Goal: Task Accomplishment & Management: Manage account settings

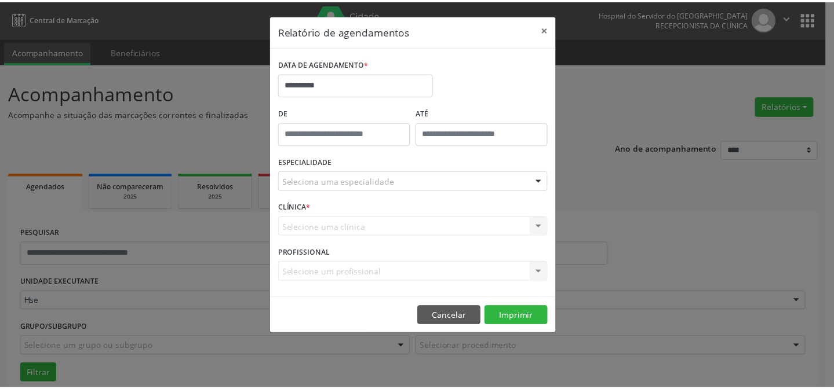
scroll to position [78, 0]
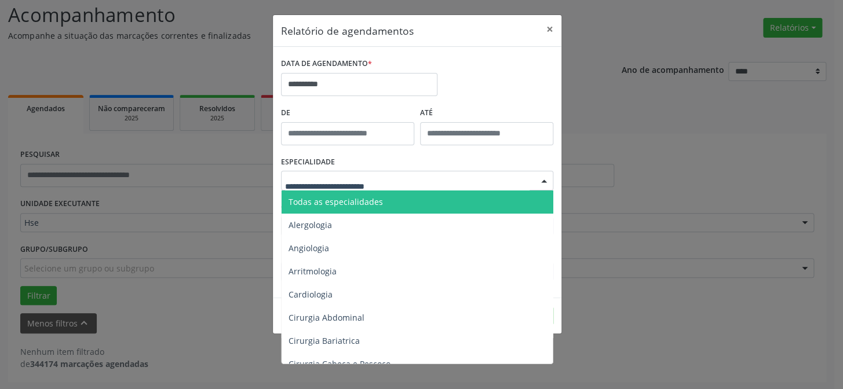
click at [335, 202] on span "Todas as especialidades" at bounding box center [336, 201] width 94 height 11
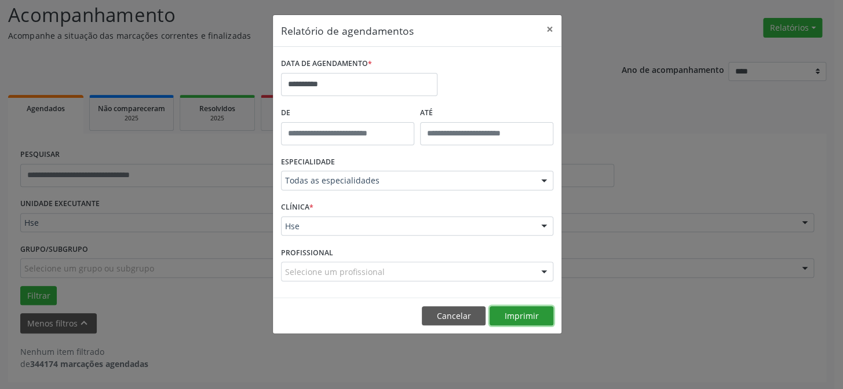
drag, startPoint x: 519, startPoint y: 310, endPoint x: 522, endPoint y: 304, distance: 7.3
click at [522, 307] on button "Imprimir" at bounding box center [522, 317] width 64 height 20
click at [554, 26] on button "×" at bounding box center [549, 29] width 23 height 28
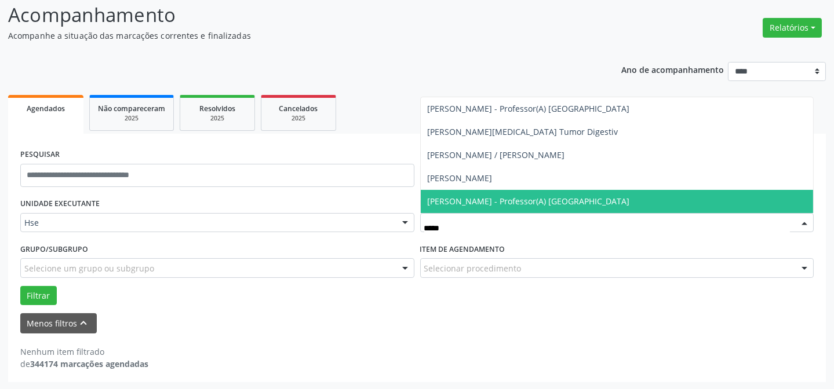
type input "******"
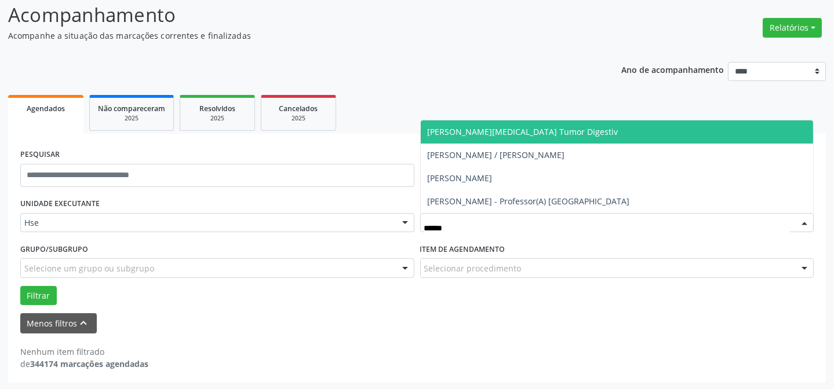
click at [511, 136] on span "[PERSON_NAME][MEDICAL_DATA] Tumor Digestiv" at bounding box center [523, 131] width 191 height 11
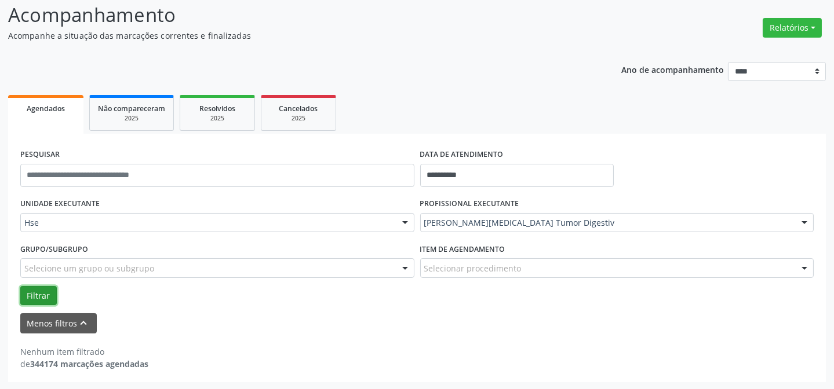
click at [31, 299] on button "Filtrar" at bounding box center [38, 296] width 37 height 20
click at [26, 295] on button "Filtrar" at bounding box center [38, 296] width 37 height 20
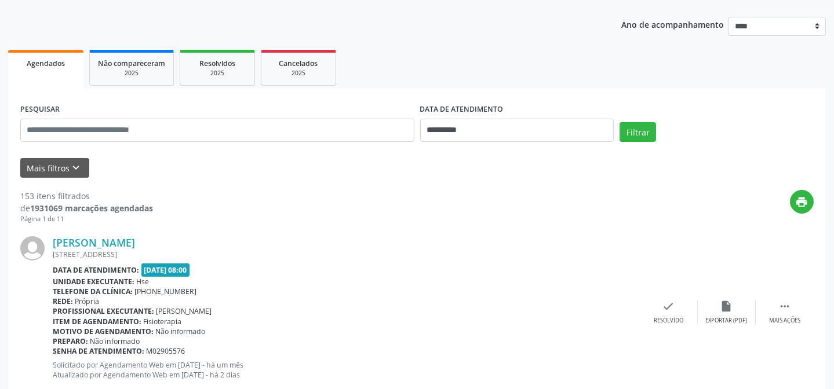
scroll to position [184, 0]
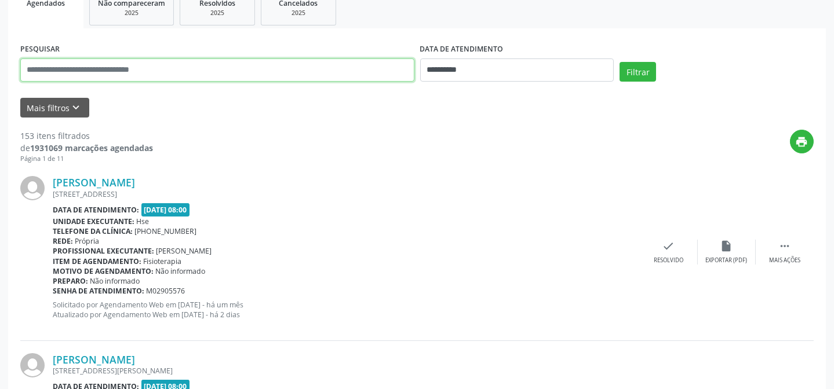
click at [143, 66] on input "text" at bounding box center [217, 70] width 394 height 23
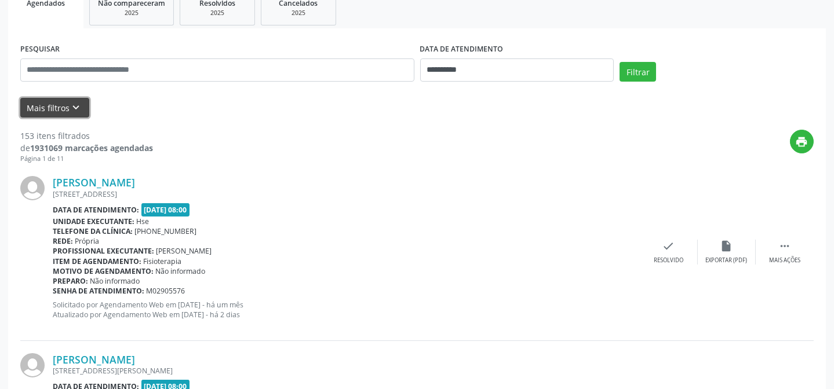
click at [43, 102] on button "Mais filtros keyboard_arrow_down" at bounding box center [54, 108] width 69 height 20
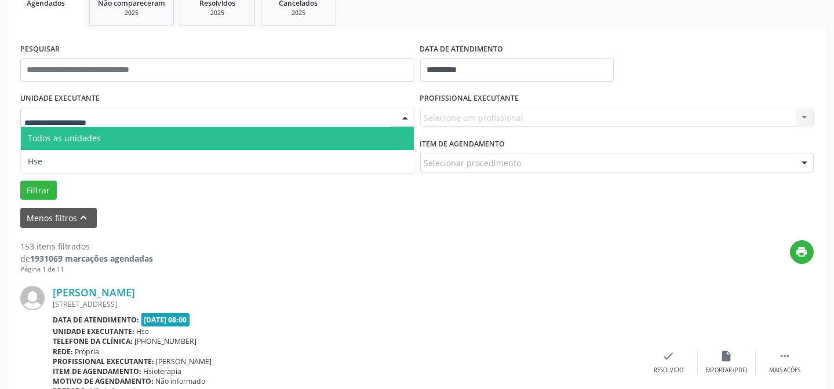
click at [117, 120] on div at bounding box center [217, 118] width 394 height 20
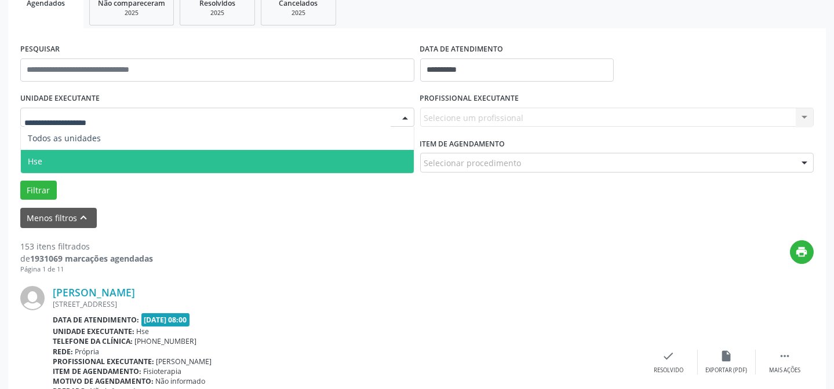
click at [132, 155] on span "Hse" at bounding box center [217, 161] width 393 height 23
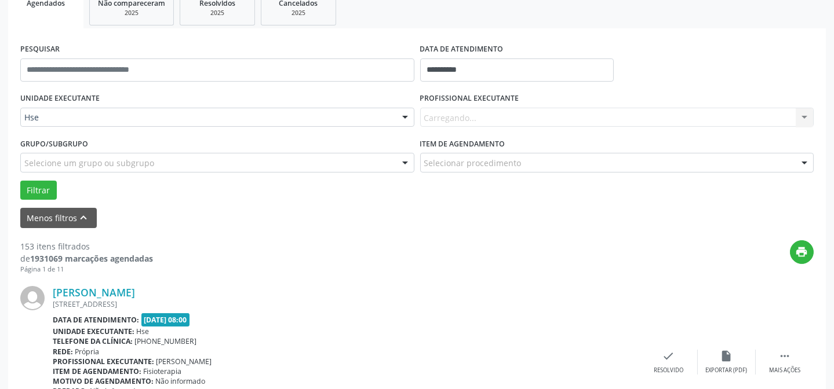
click at [580, 109] on div "Carregando... Nenhum resultado encontrado para: " " Não há nenhuma opção para s…" at bounding box center [617, 118] width 394 height 20
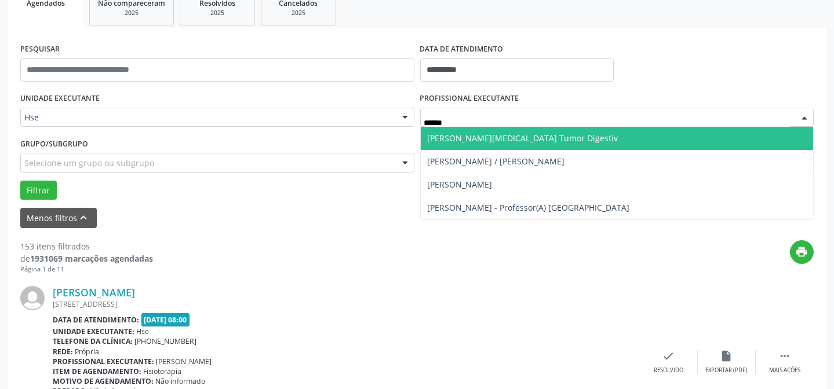
click at [571, 133] on span "[PERSON_NAME][MEDICAL_DATA] Tumor Digestiv" at bounding box center [523, 138] width 191 height 11
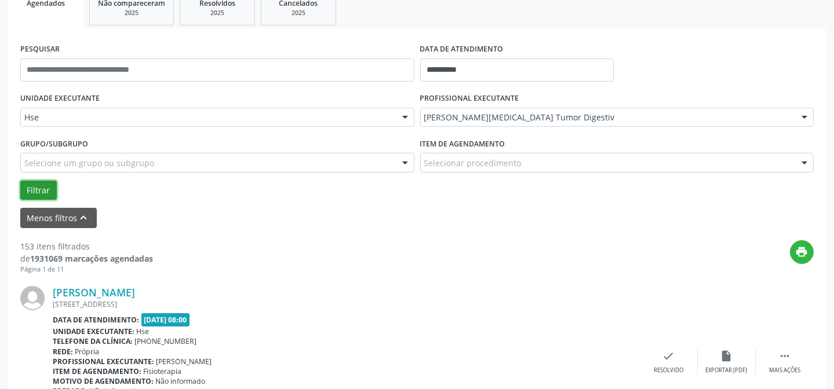
click at [46, 185] on button "Filtrar" at bounding box center [38, 191] width 37 height 20
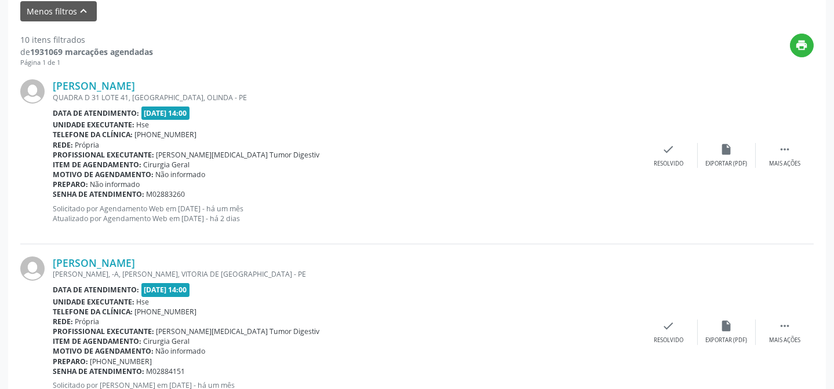
scroll to position [394, 0]
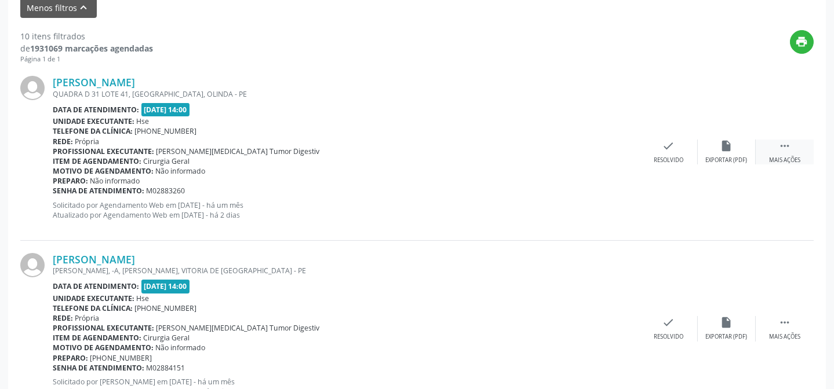
click at [777, 140] on div " Mais ações" at bounding box center [785, 152] width 58 height 25
click at [729, 152] on div "alarm_off Não compareceu" at bounding box center [727, 152] width 58 height 25
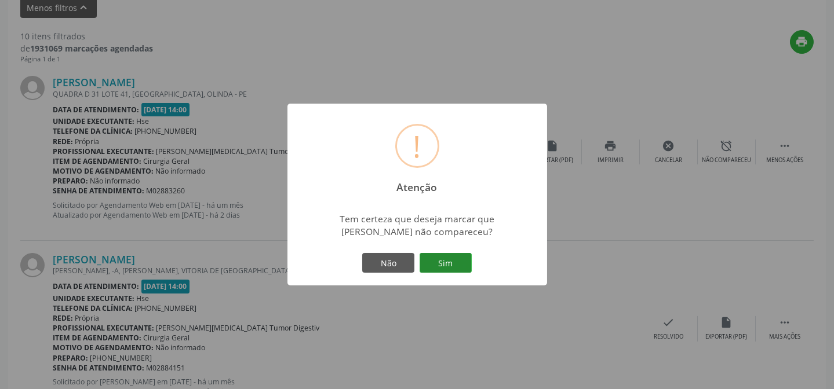
click at [458, 262] on button "Sim" at bounding box center [446, 263] width 52 height 20
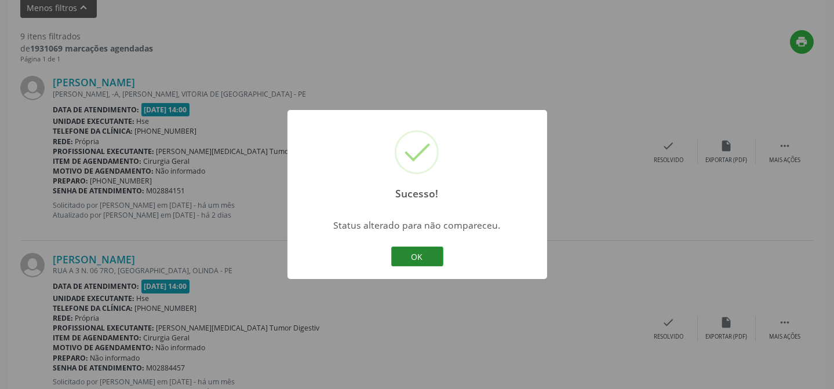
click at [418, 255] on button "OK" at bounding box center [417, 257] width 52 height 20
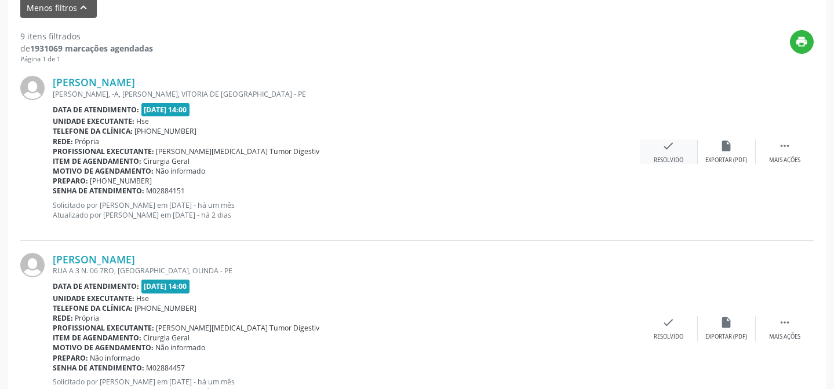
click at [666, 154] on div "check Resolvido" at bounding box center [669, 152] width 58 height 25
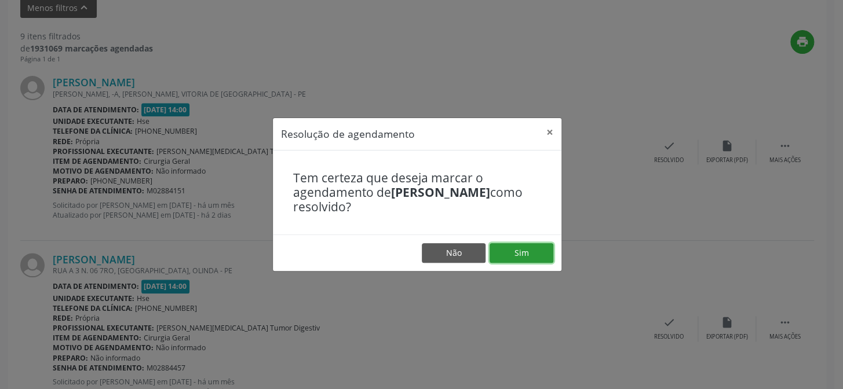
click at [531, 253] on button "Sim" at bounding box center [522, 253] width 64 height 20
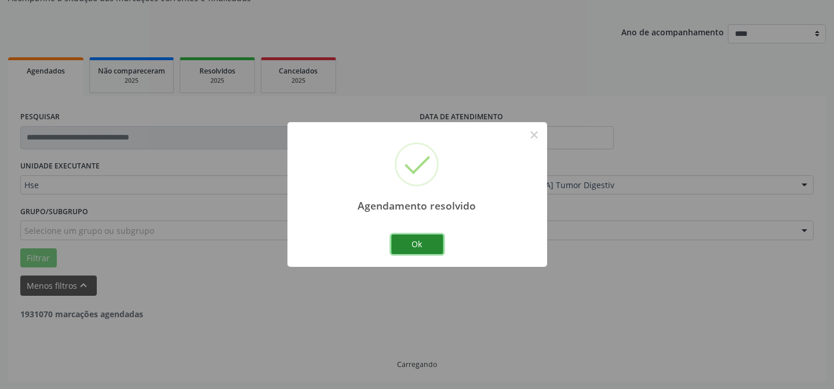
click at [424, 238] on button "Ok" at bounding box center [417, 245] width 52 height 20
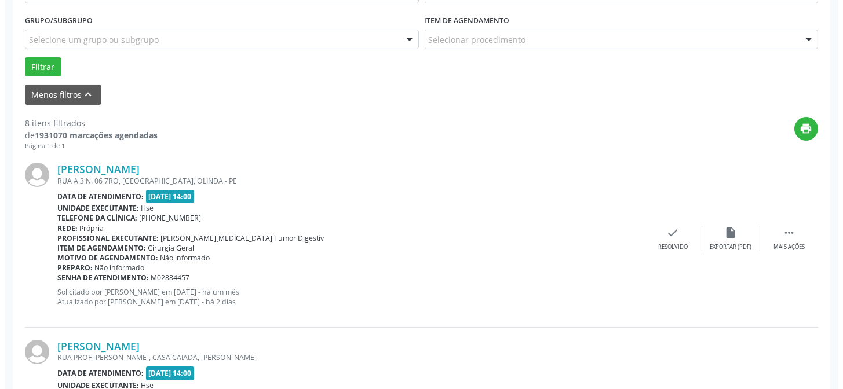
scroll to position [326, 0]
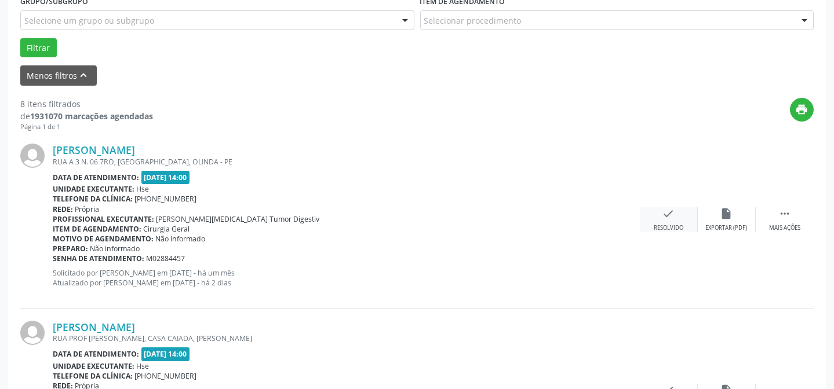
click at [668, 207] on icon "check" at bounding box center [668, 213] width 13 height 13
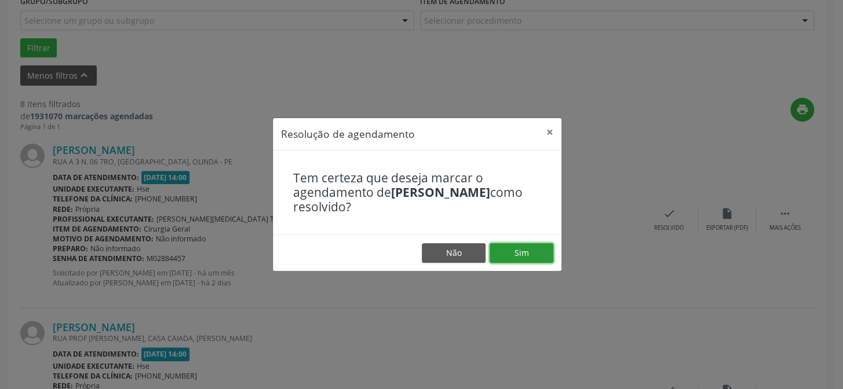
click at [531, 254] on button "Sim" at bounding box center [522, 253] width 64 height 20
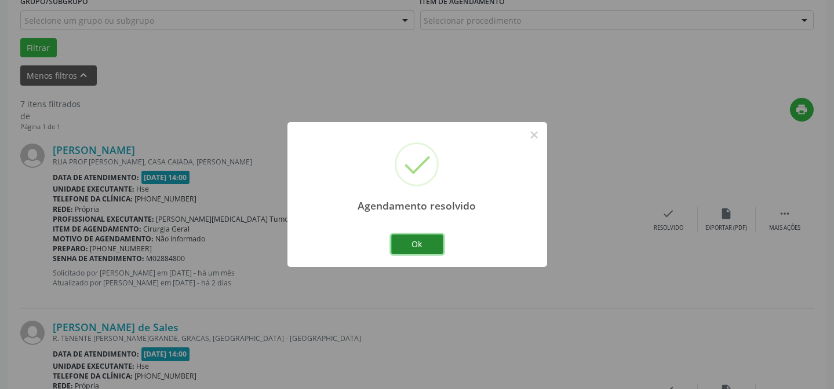
click at [431, 246] on button "Ok" at bounding box center [417, 245] width 52 height 20
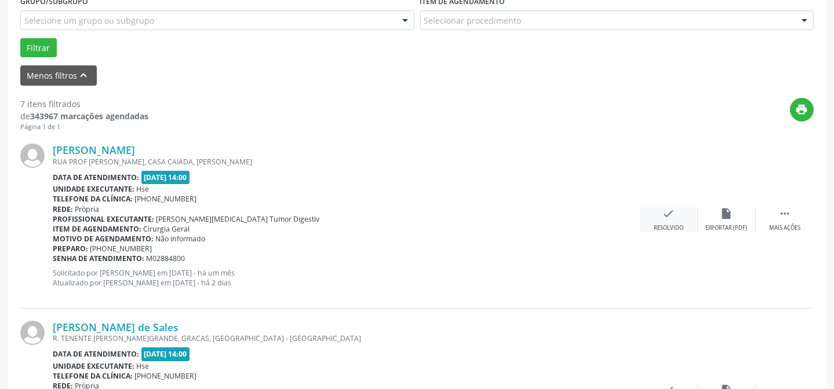
click at [652, 223] on div "check Resolvido" at bounding box center [669, 219] width 58 height 25
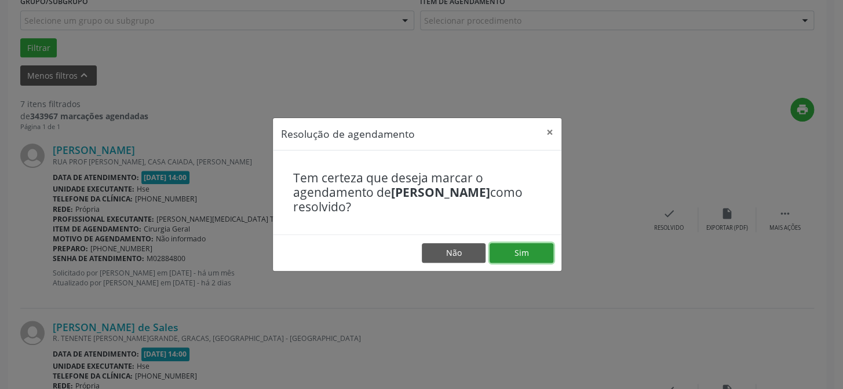
click at [521, 261] on button "Sim" at bounding box center [522, 253] width 64 height 20
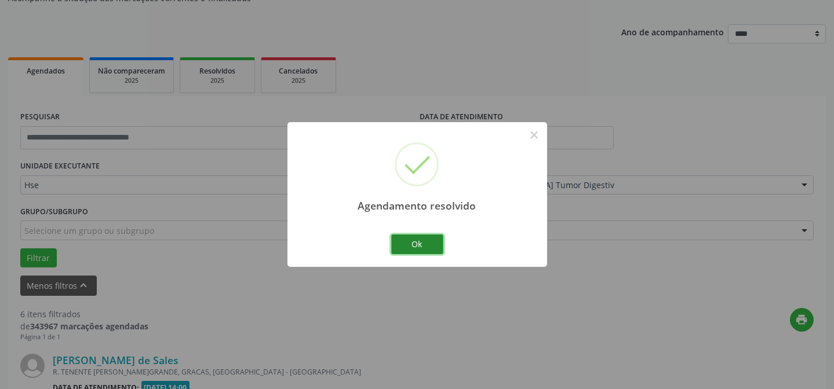
click at [409, 242] on button "Ok" at bounding box center [417, 245] width 52 height 20
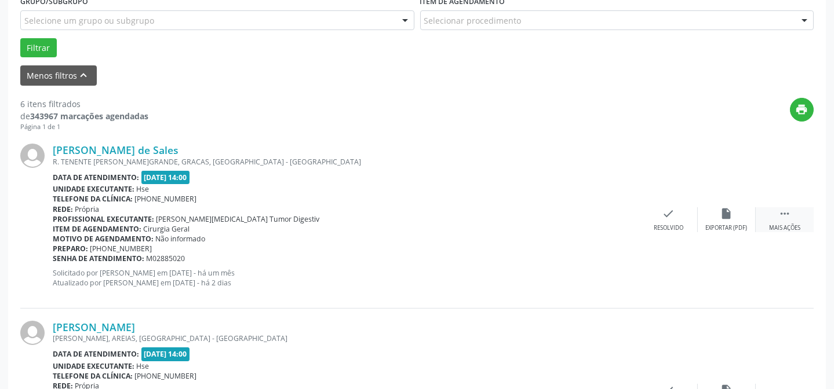
click at [786, 216] on icon "" at bounding box center [784, 213] width 13 height 13
click at [718, 215] on div "alarm_off Não compareceu" at bounding box center [727, 219] width 58 height 25
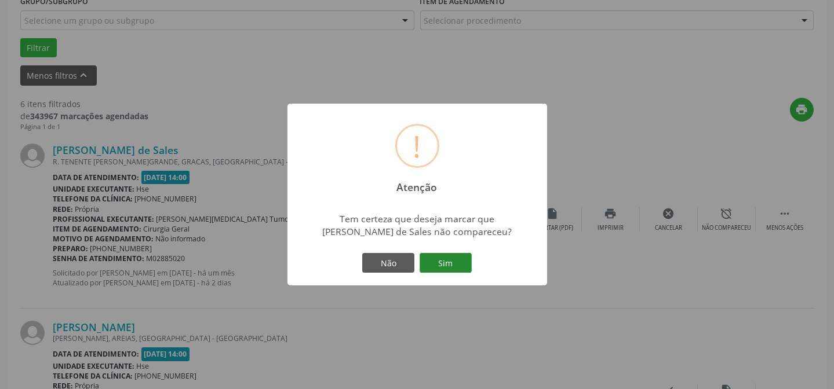
click at [443, 265] on button "Sim" at bounding box center [446, 263] width 52 height 20
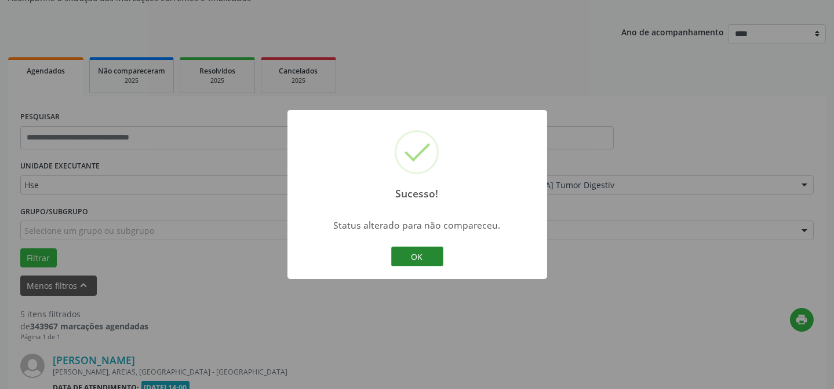
click at [402, 254] on button "OK" at bounding box center [417, 257] width 52 height 20
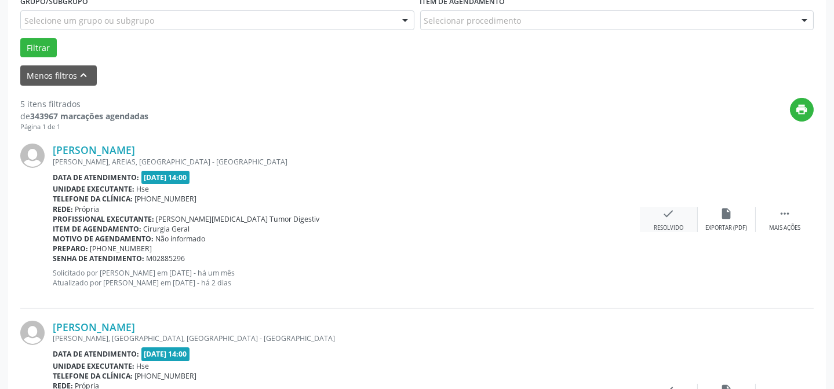
click at [666, 220] on div "check Resolvido" at bounding box center [669, 219] width 58 height 25
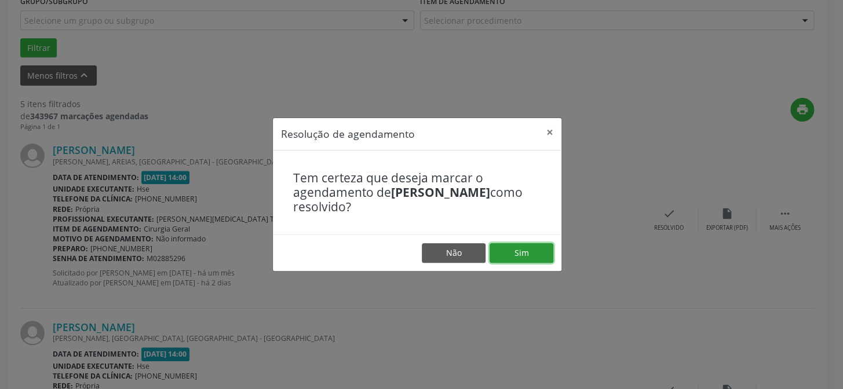
click at [527, 246] on button "Sim" at bounding box center [522, 253] width 64 height 20
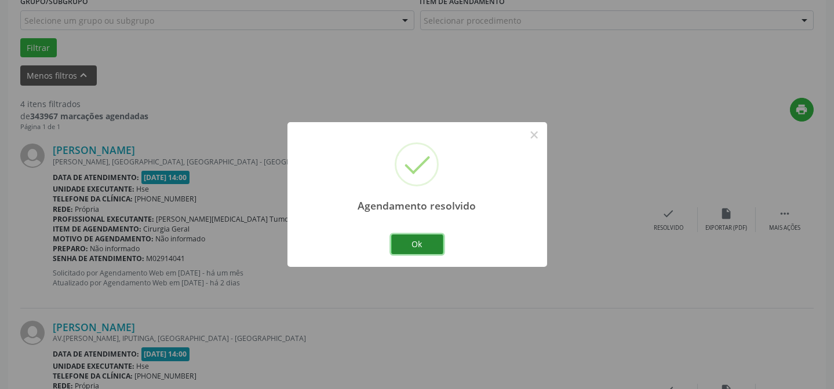
click at [418, 238] on button "Ok" at bounding box center [417, 245] width 52 height 20
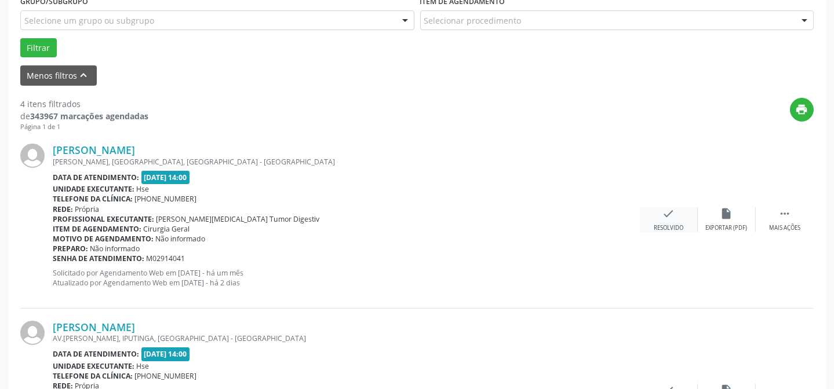
click at [666, 213] on icon "check" at bounding box center [668, 213] width 13 height 13
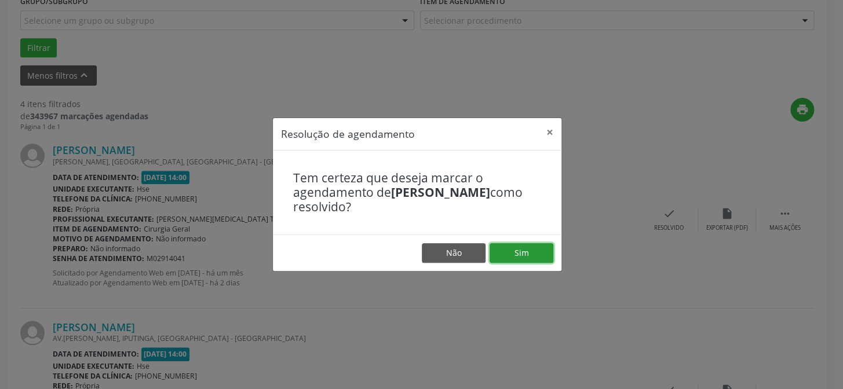
click at [521, 257] on button "Sim" at bounding box center [522, 253] width 64 height 20
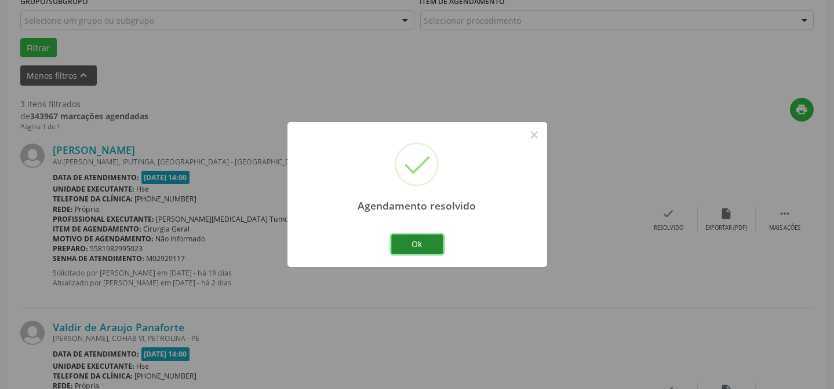
click at [417, 241] on button "Ok" at bounding box center [417, 245] width 52 height 20
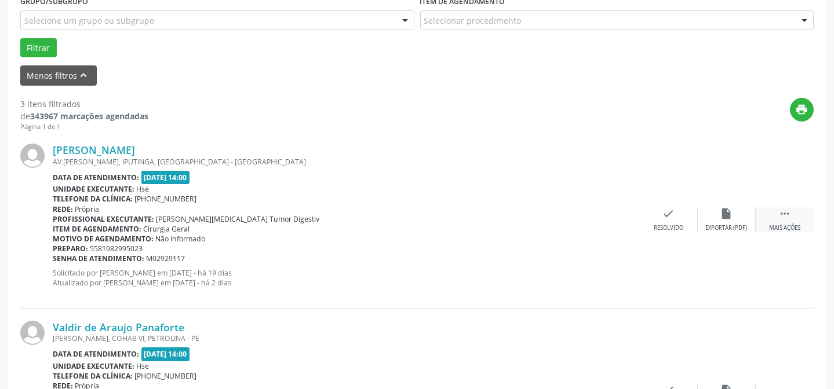
click at [780, 213] on icon "" at bounding box center [784, 213] width 13 height 13
click at [734, 213] on div "alarm_off Não compareceu" at bounding box center [727, 219] width 58 height 25
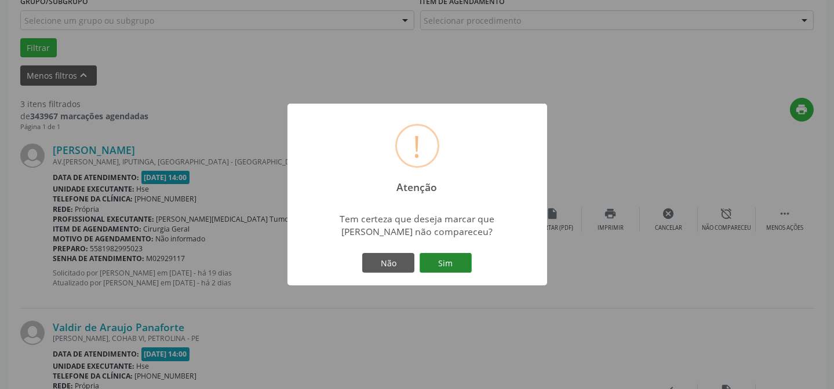
drag, startPoint x: 442, startPoint y: 247, endPoint x: 443, endPoint y: 254, distance: 7.1
click at [443, 254] on div "! Atenção × Tem certeza que deseja marcar que Elias Rocha Soares não compareceu…" at bounding box center [417, 195] width 260 height 182
click at [444, 255] on button "Sim" at bounding box center [446, 263] width 52 height 20
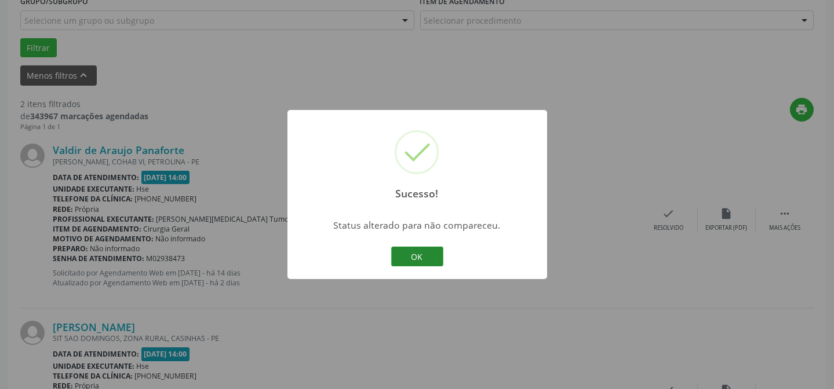
click at [401, 252] on button "OK" at bounding box center [417, 257] width 52 height 20
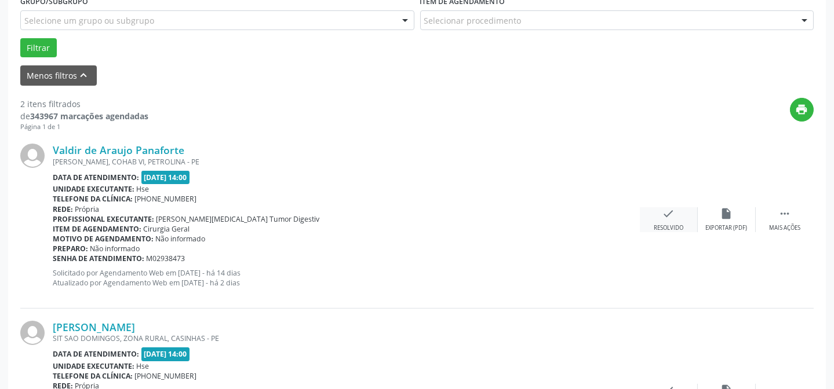
click at [664, 219] on icon "check" at bounding box center [668, 213] width 13 height 13
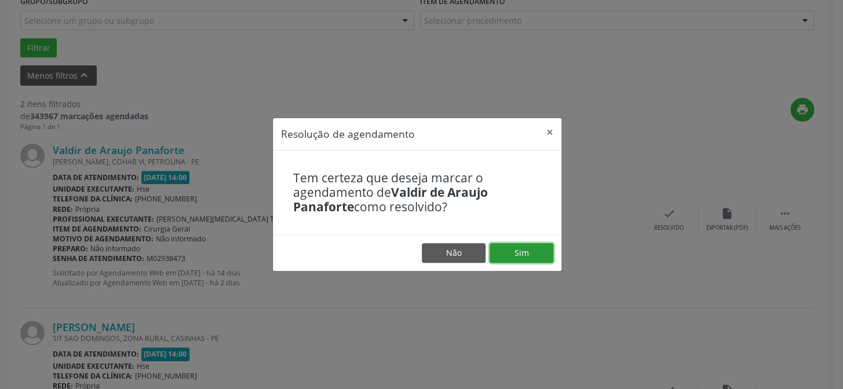
click at [522, 252] on button "Sim" at bounding box center [522, 253] width 64 height 20
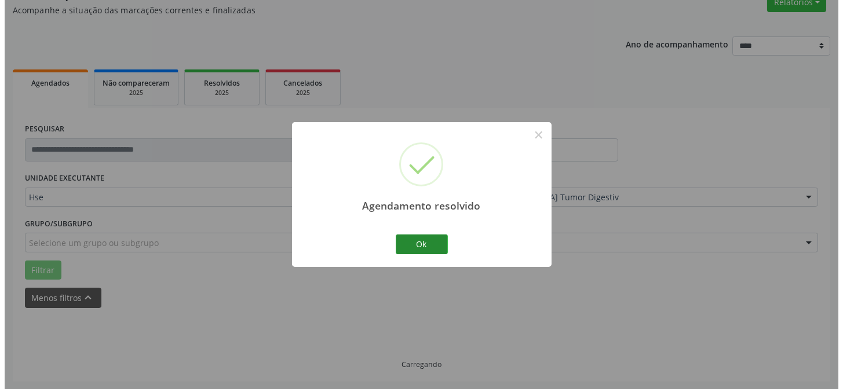
scroll to position [265, 0]
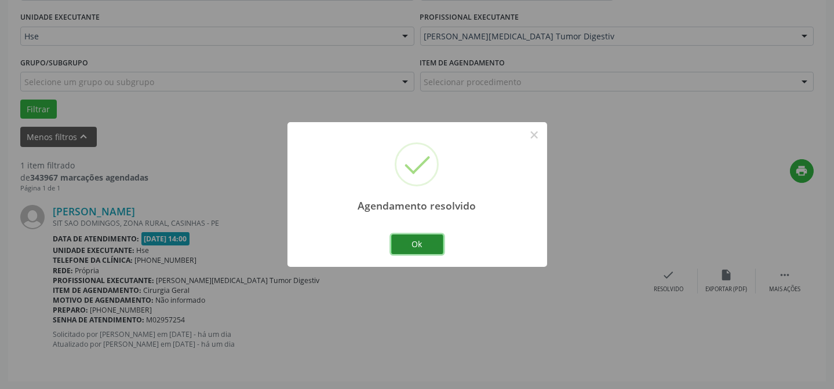
click at [398, 252] on button "Ok" at bounding box center [417, 245] width 52 height 20
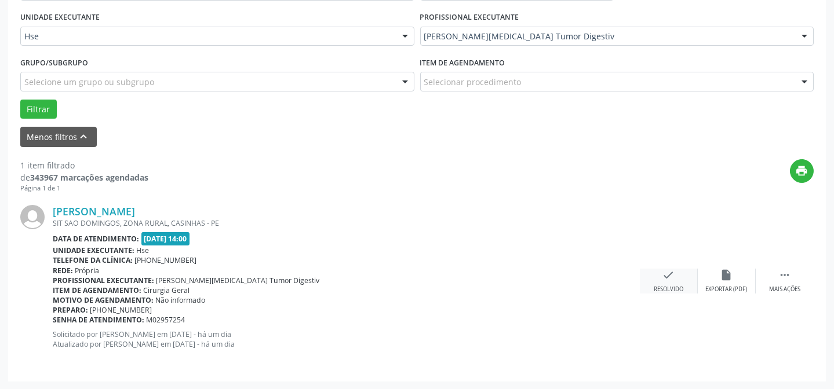
click at [660, 275] on div "check Resolvido" at bounding box center [669, 281] width 58 height 25
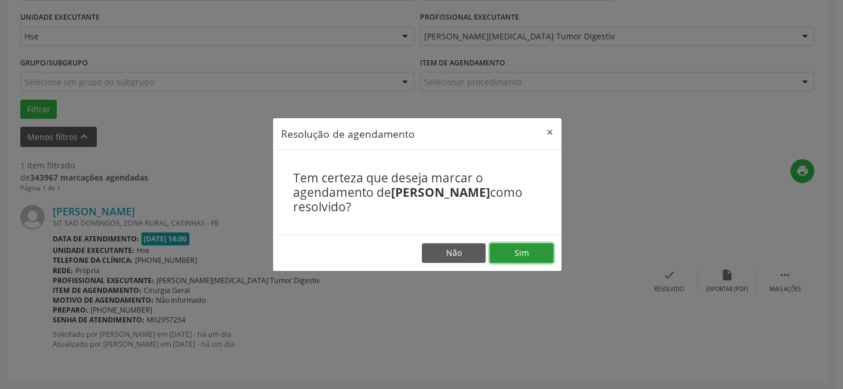
click at [494, 247] on button "Sim" at bounding box center [522, 253] width 64 height 20
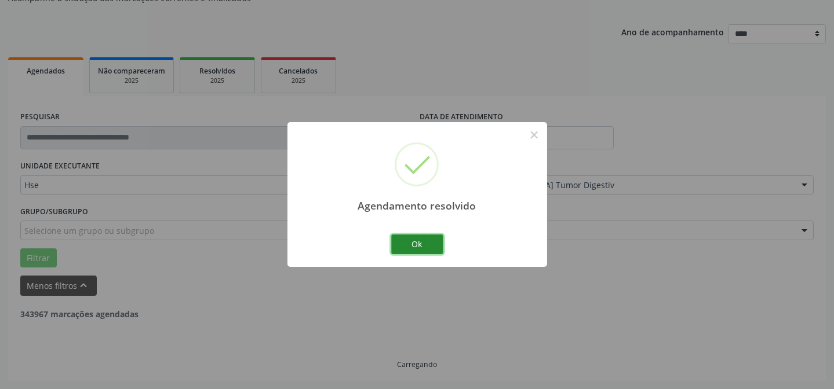
scroll to position [78, 0]
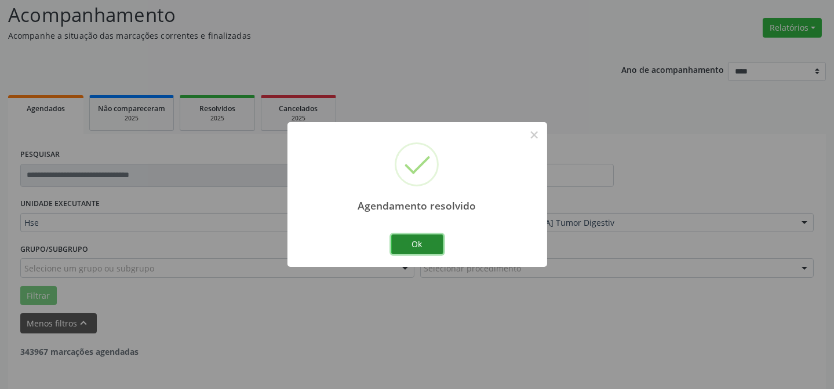
click at [417, 243] on button "Ok" at bounding box center [417, 245] width 52 height 20
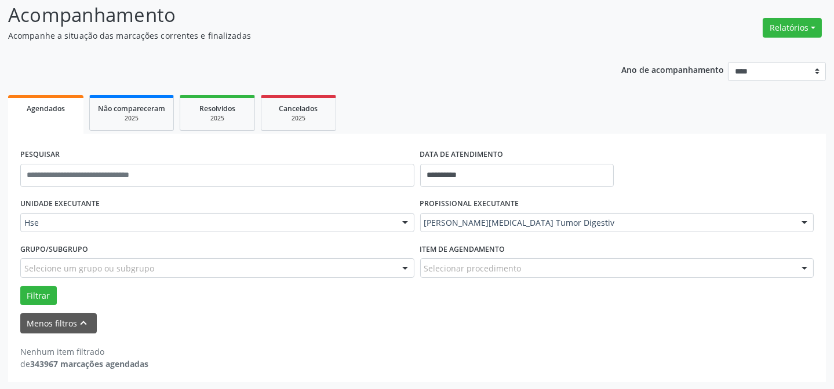
drag, startPoint x: 577, startPoint y: 228, endPoint x: 587, endPoint y: 220, distance: 12.3
click at [579, 228] on div "[PERSON_NAME][MEDICAL_DATA] Tumor Digestiv" at bounding box center [617, 223] width 394 height 20
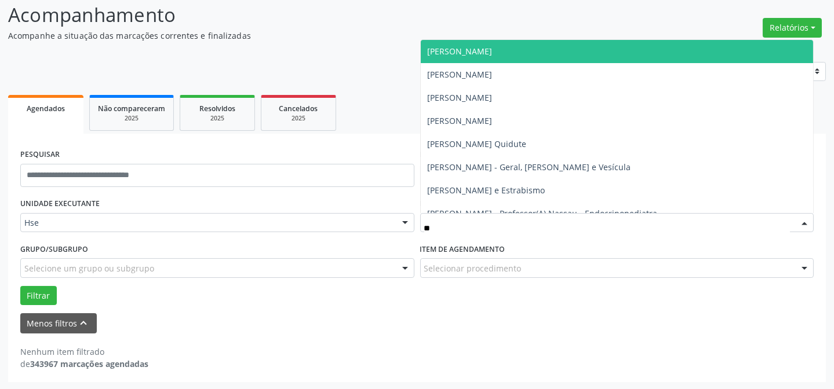
type input "***"
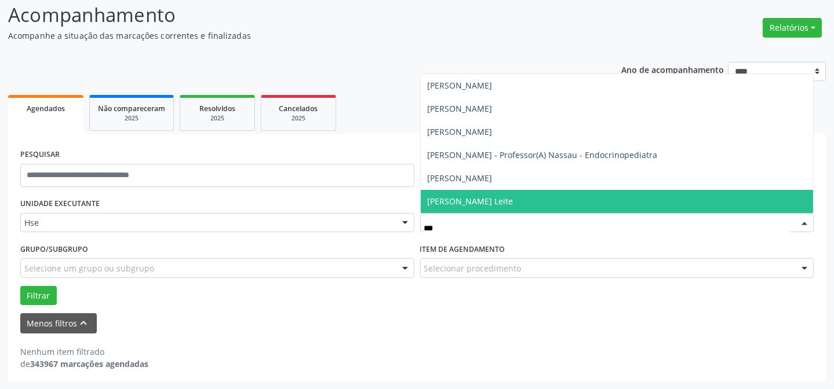
click at [506, 204] on span "[PERSON_NAME] Leite" at bounding box center [471, 201] width 86 height 11
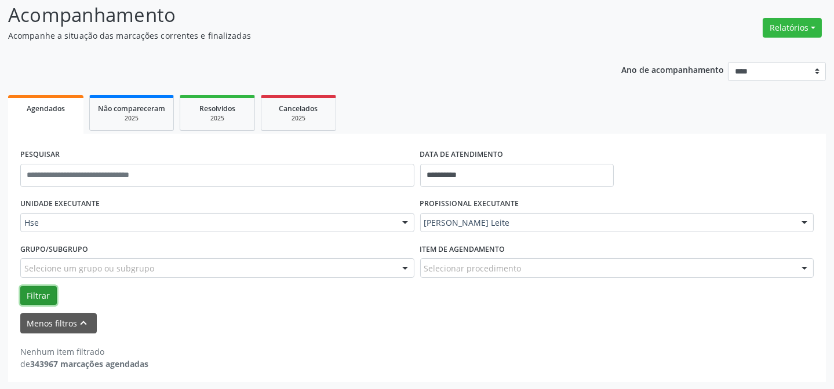
click at [30, 298] on button "Filtrar" at bounding box center [38, 296] width 37 height 20
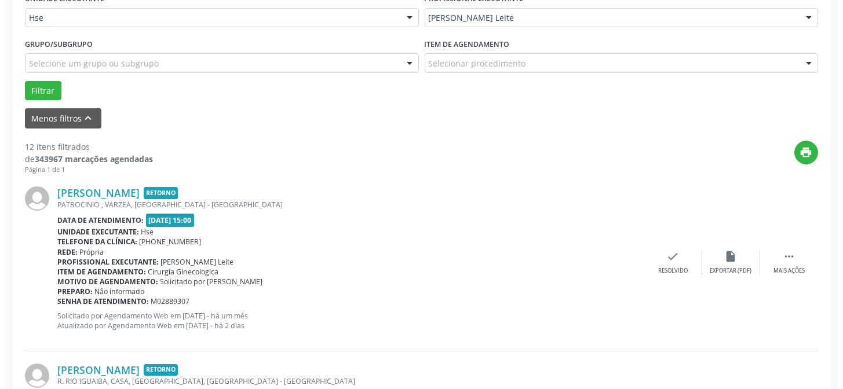
scroll to position [289, 0]
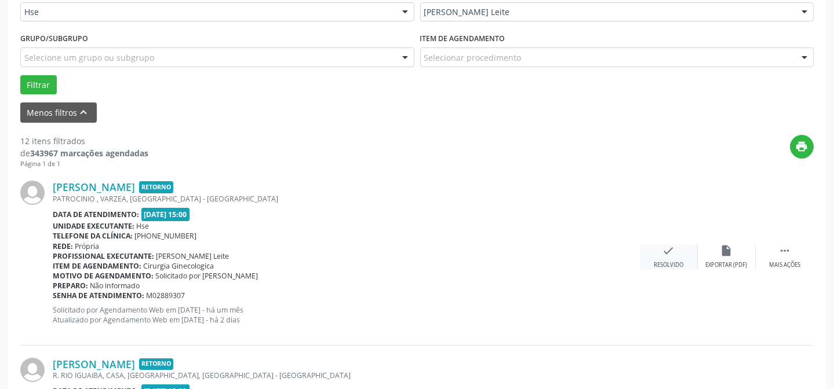
click at [678, 252] on div "check Resolvido" at bounding box center [669, 257] width 58 height 25
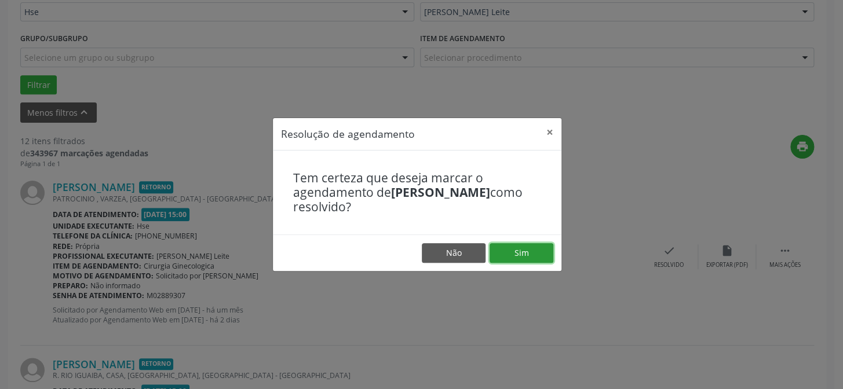
click at [507, 243] on button "Sim" at bounding box center [522, 253] width 64 height 20
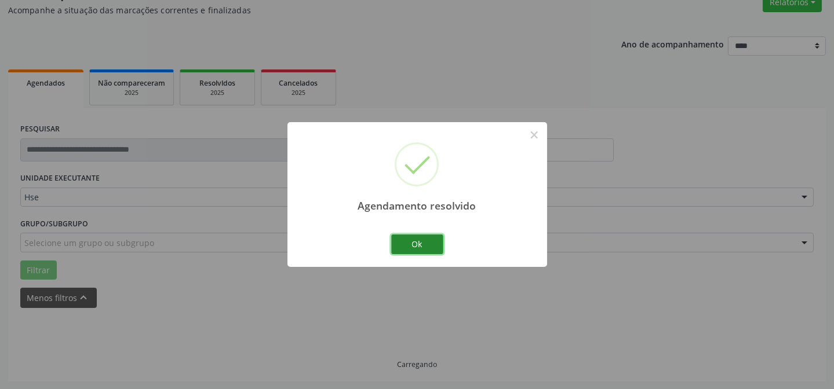
click at [407, 246] on button "Ok" at bounding box center [417, 245] width 52 height 20
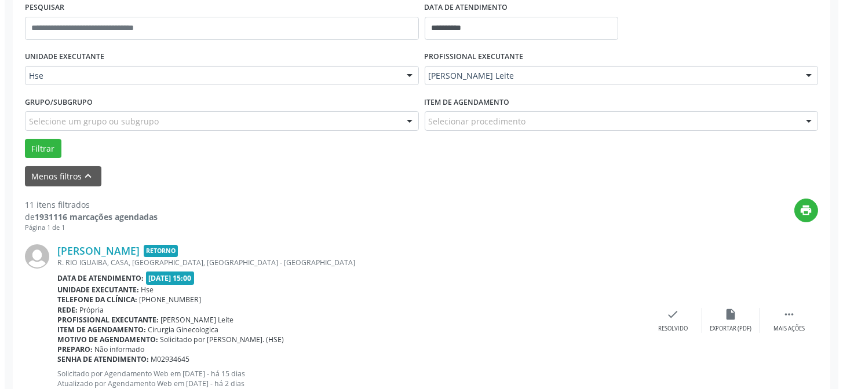
scroll to position [261, 0]
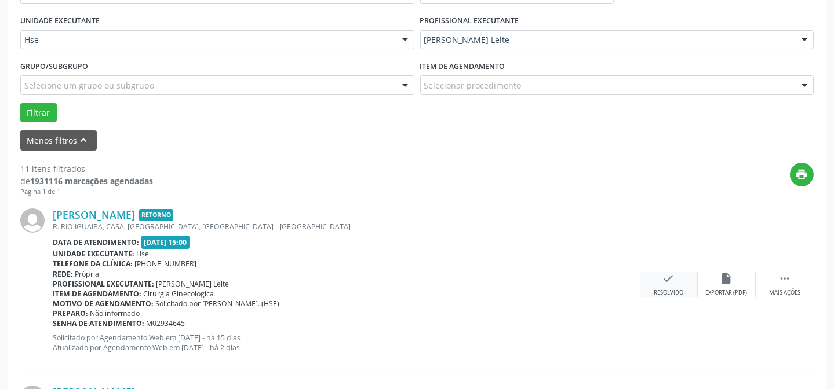
click at [674, 281] on icon "check" at bounding box center [668, 278] width 13 height 13
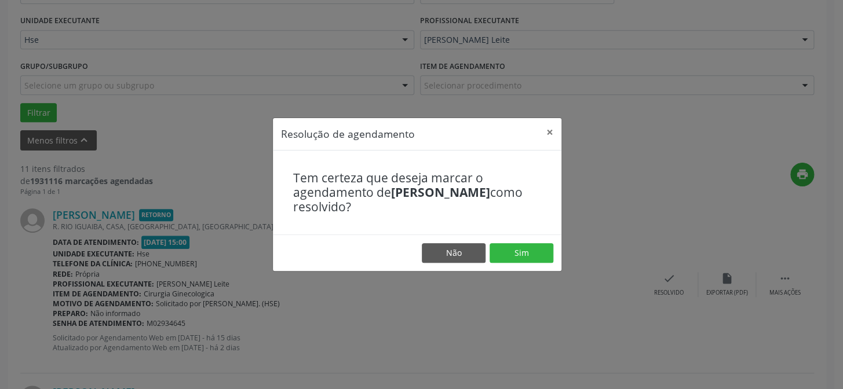
click at [534, 241] on footer "Não Sim" at bounding box center [417, 253] width 289 height 37
click at [528, 249] on button "Sim" at bounding box center [522, 253] width 64 height 20
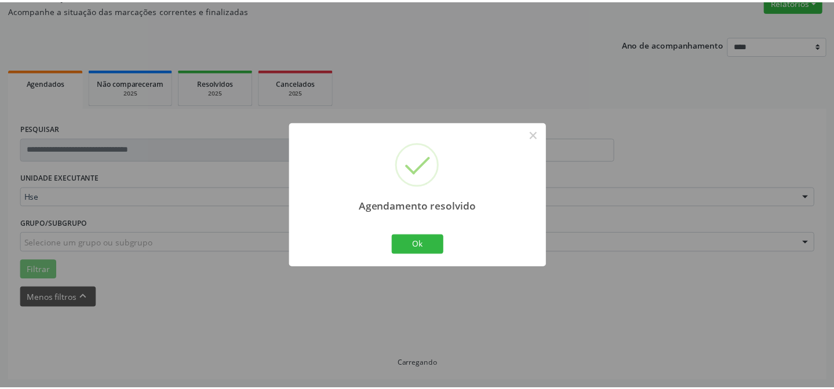
scroll to position [104, 0]
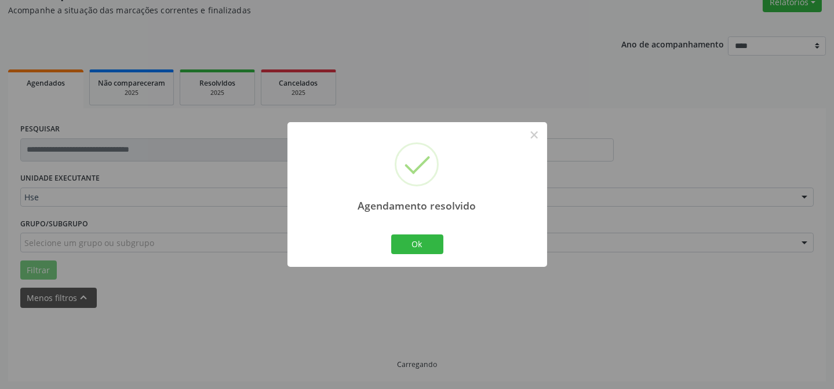
click at [427, 256] on div "Agendamento resolvido × Ok Cancel" at bounding box center [417, 194] width 260 height 144
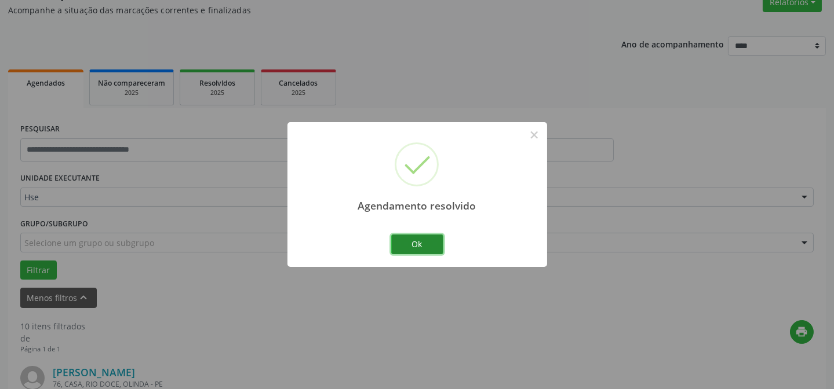
click at [429, 249] on button "Ok" at bounding box center [417, 245] width 52 height 20
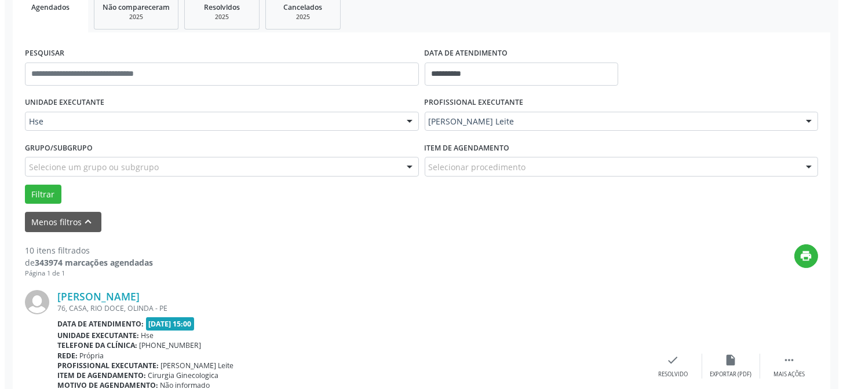
scroll to position [209, 0]
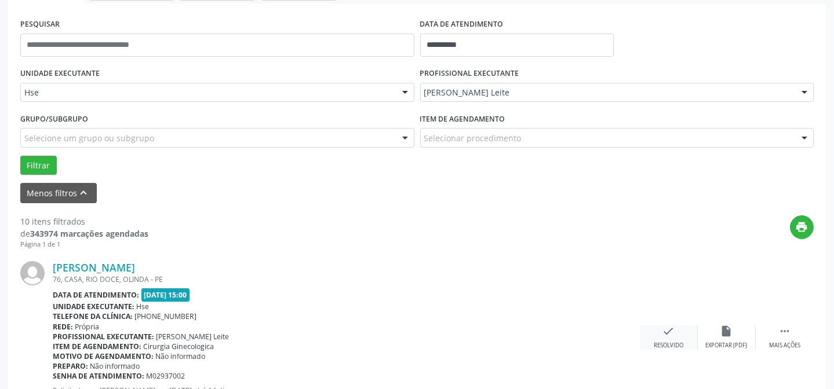
click at [669, 330] on icon "check" at bounding box center [668, 331] width 13 height 13
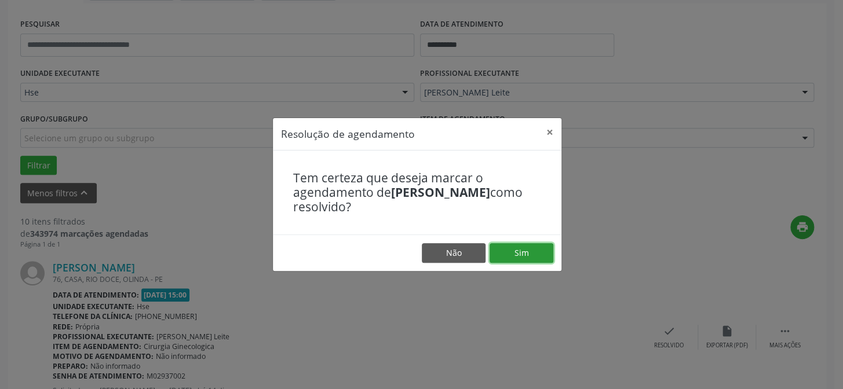
click at [550, 249] on button "Sim" at bounding box center [522, 253] width 64 height 20
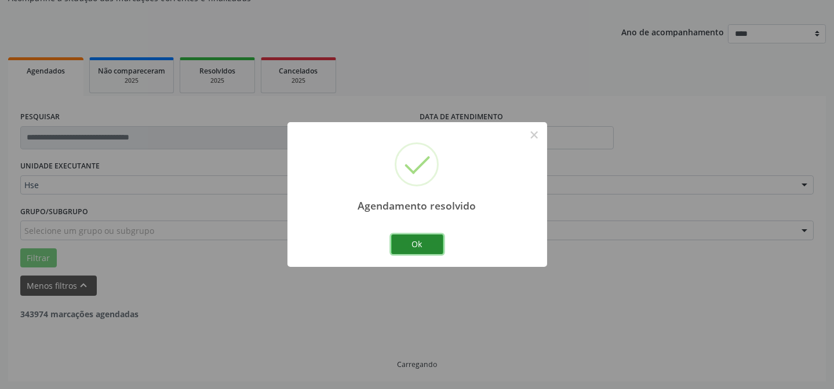
click at [413, 246] on button "Ok" at bounding box center [417, 245] width 52 height 20
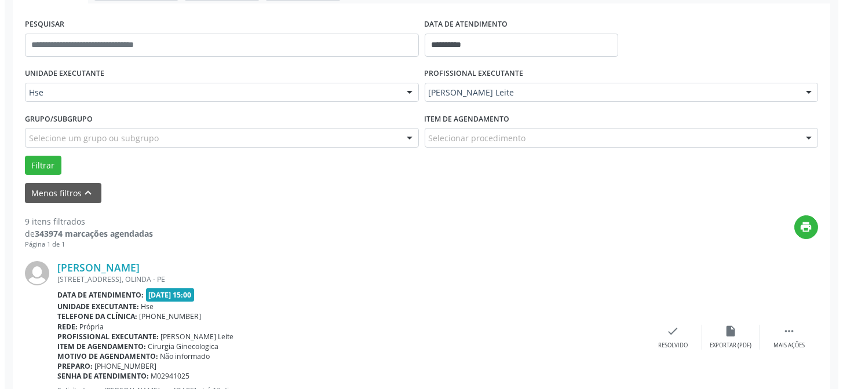
scroll to position [221, 0]
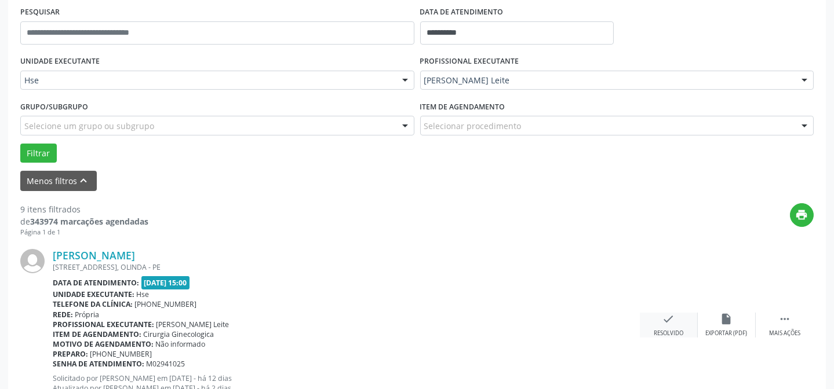
click at [663, 325] on div "check Resolvido" at bounding box center [669, 325] width 58 height 25
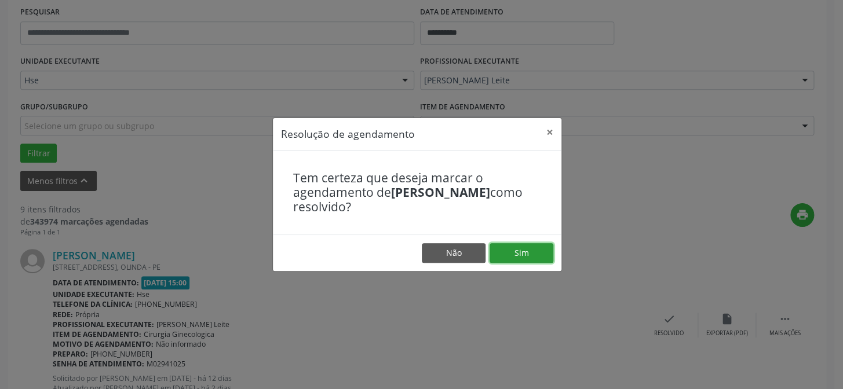
click at [537, 253] on button "Sim" at bounding box center [522, 253] width 64 height 20
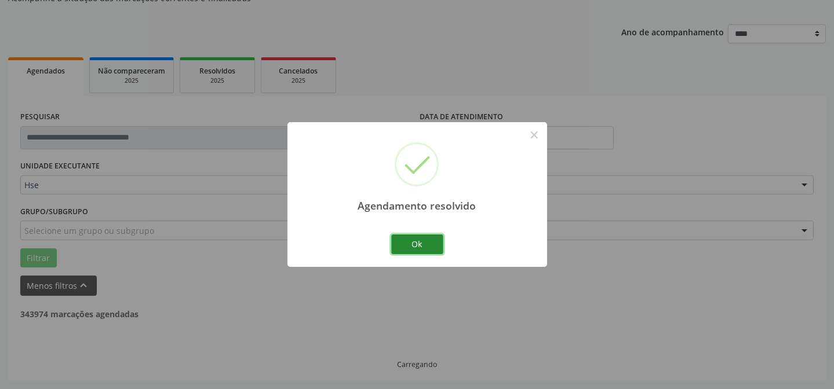
click at [427, 248] on button "Ok" at bounding box center [417, 245] width 52 height 20
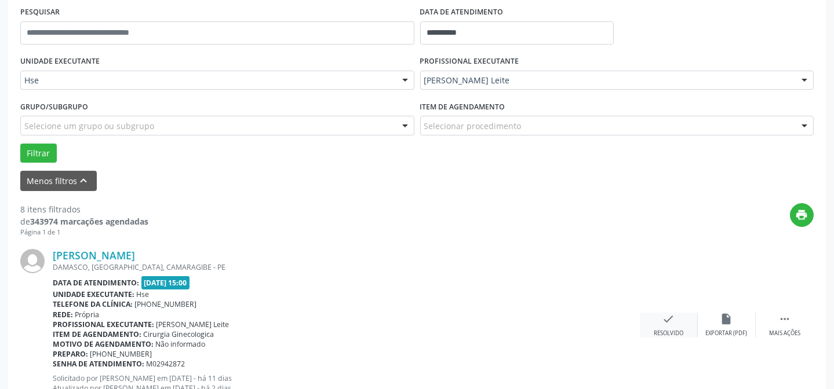
click at [679, 326] on div "check Resolvido" at bounding box center [669, 325] width 58 height 25
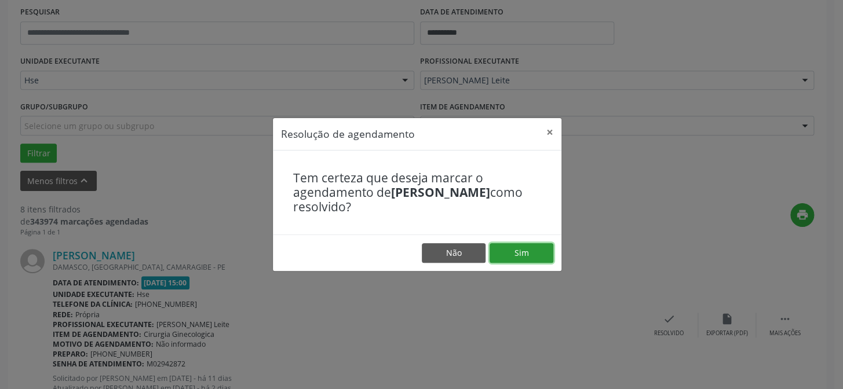
click at [530, 253] on button "Sim" at bounding box center [522, 253] width 64 height 20
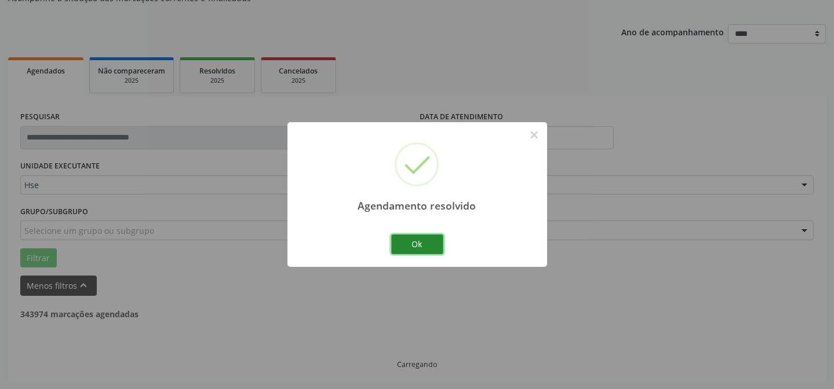
click at [420, 242] on button "Ok" at bounding box center [417, 245] width 52 height 20
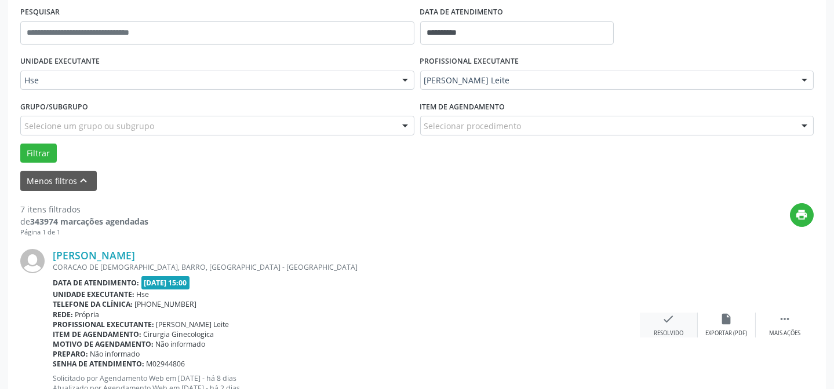
click at [672, 319] on icon "check" at bounding box center [668, 319] width 13 height 13
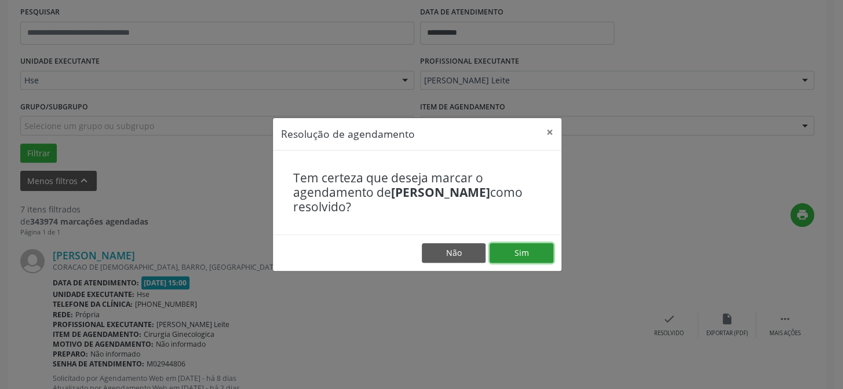
click at [525, 250] on button "Sim" at bounding box center [522, 253] width 64 height 20
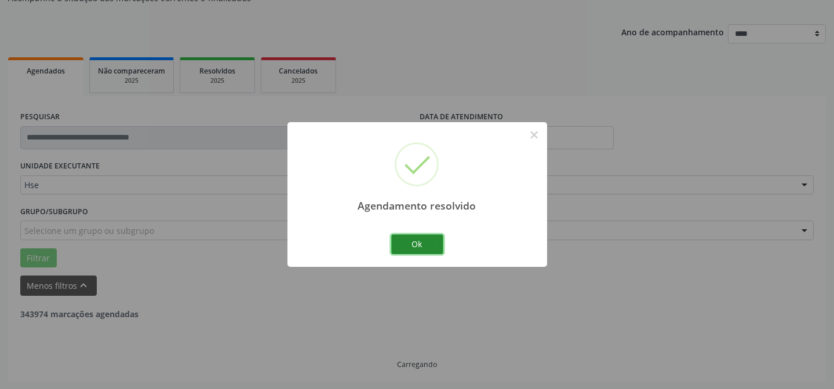
click at [417, 243] on button "Ok" at bounding box center [417, 245] width 52 height 20
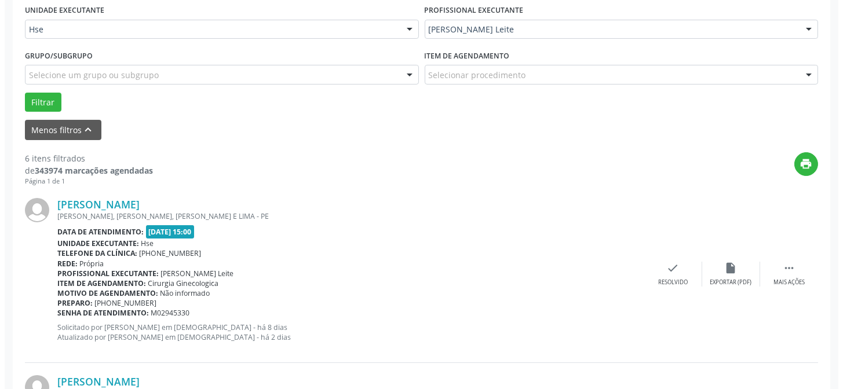
scroll to position [274, 0]
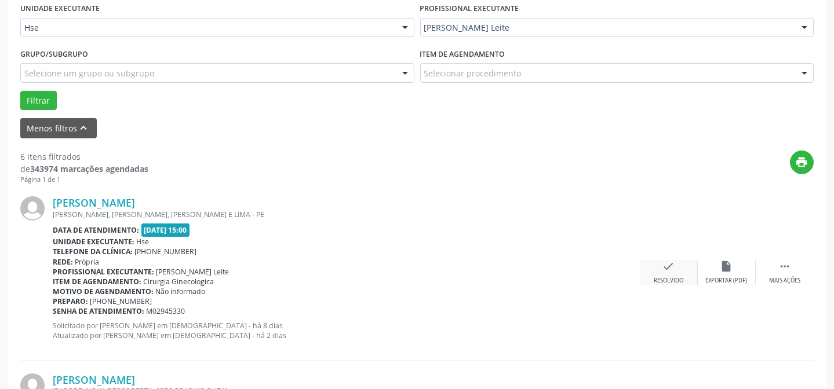
click at [658, 267] on div "check Resolvido" at bounding box center [669, 272] width 58 height 25
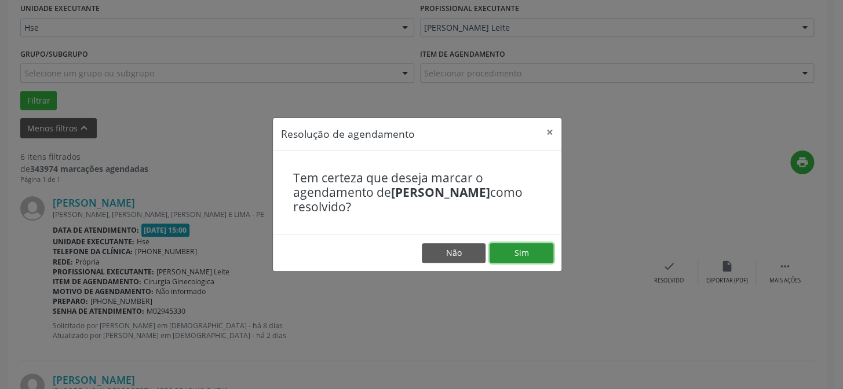
click at [521, 249] on button "Sim" at bounding box center [522, 253] width 64 height 20
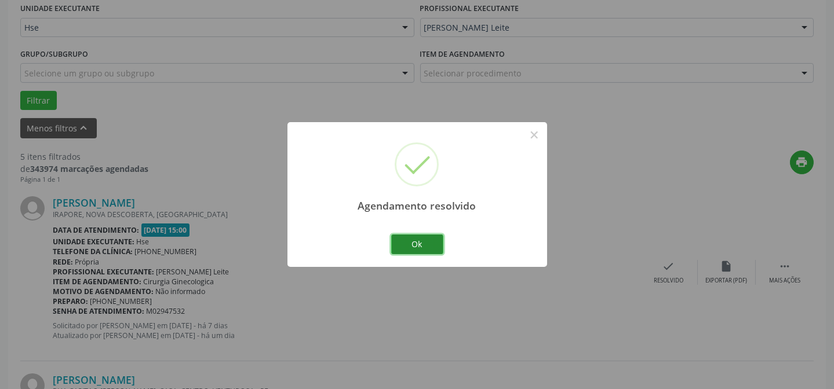
click at [419, 247] on button "Ok" at bounding box center [417, 245] width 52 height 20
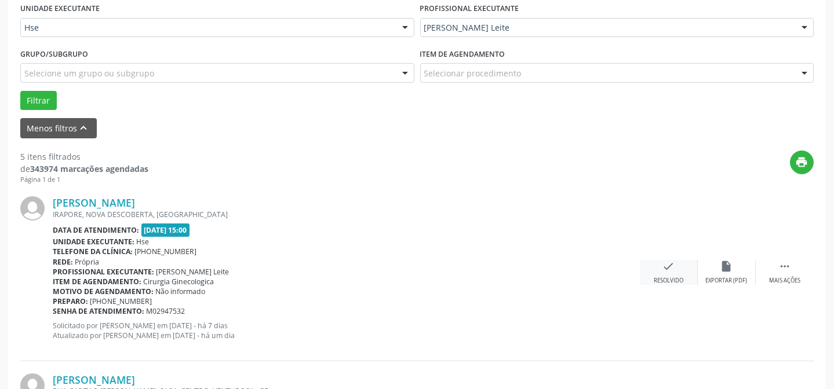
click at [660, 266] on div "check Resolvido" at bounding box center [669, 272] width 58 height 25
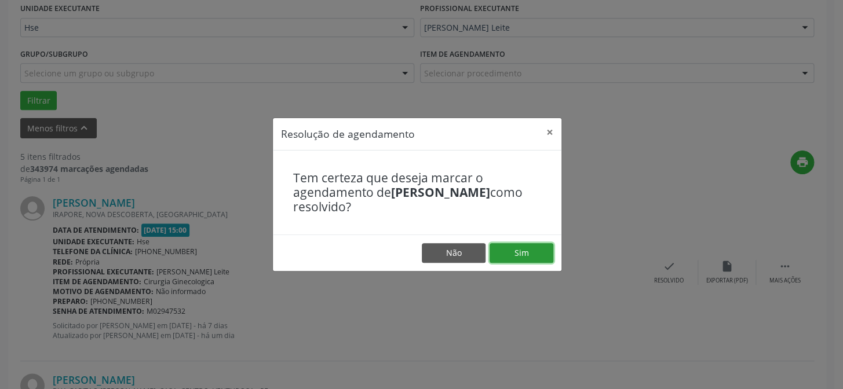
click at [508, 253] on button "Sim" at bounding box center [522, 253] width 64 height 20
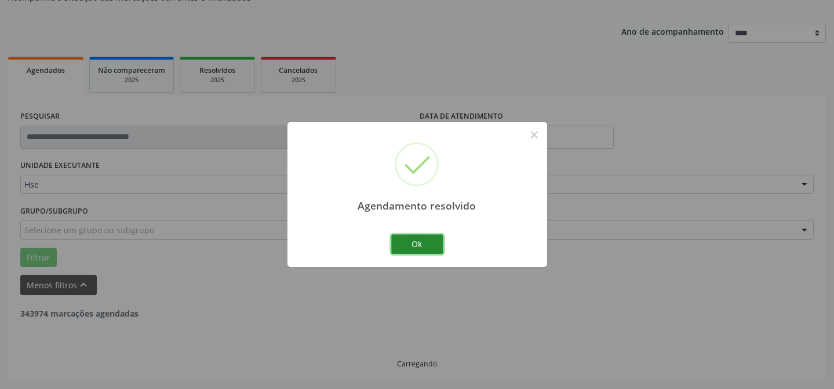
click at [425, 240] on button "Ok" at bounding box center [417, 245] width 52 height 20
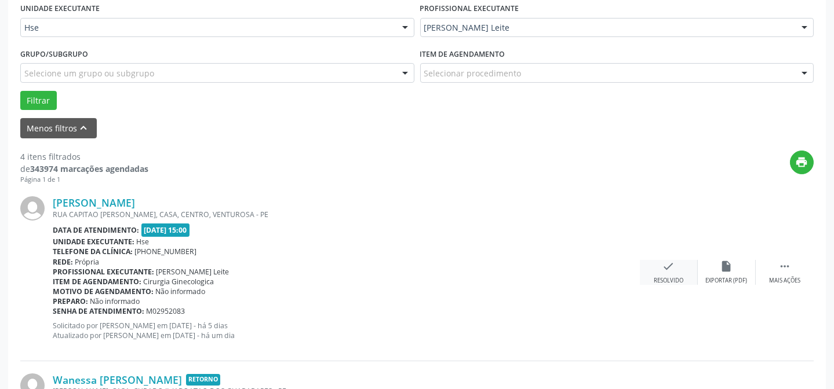
click at [656, 265] on div "check Resolvido" at bounding box center [669, 272] width 58 height 25
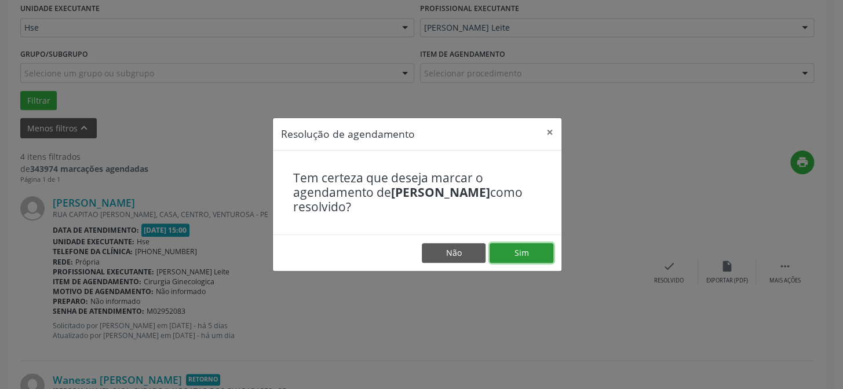
click at [544, 250] on button "Sim" at bounding box center [522, 253] width 64 height 20
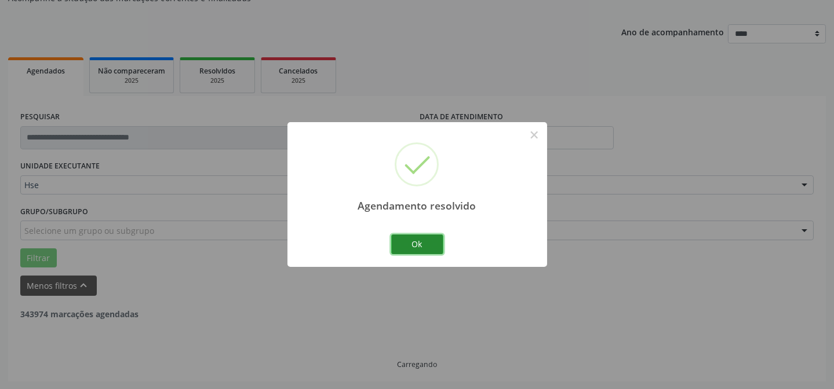
click at [429, 252] on button "Ok" at bounding box center [417, 245] width 52 height 20
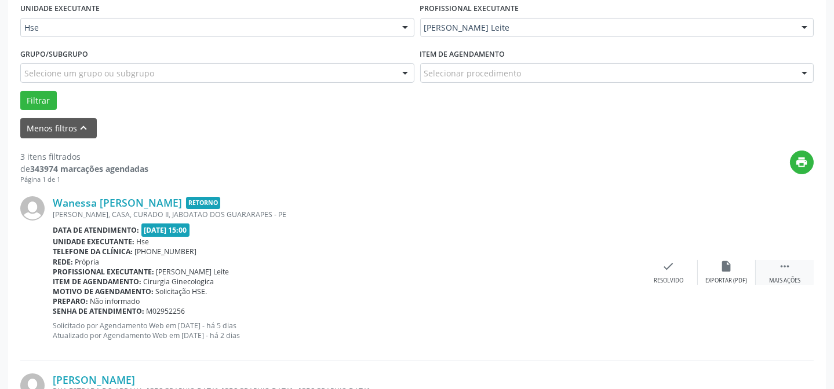
click at [788, 271] on icon "" at bounding box center [784, 266] width 13 height 13
click at [722, 273] on div "alarm_off Não compareceu" at bounding box center [727, 272] width 58 height 25
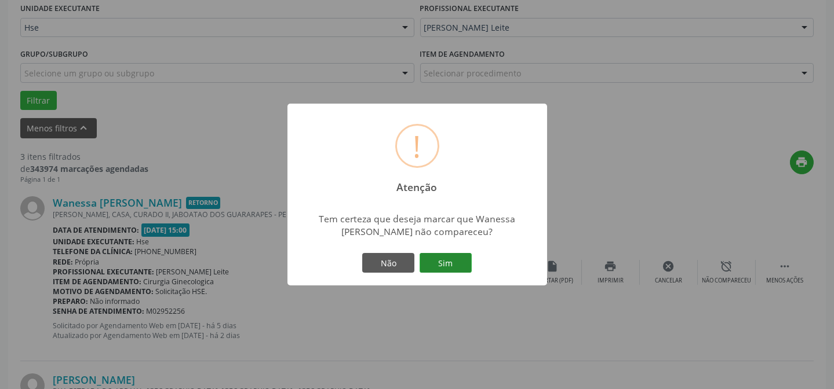
click at [439, 260] on button "Sim" at bounding box center [446, 263] width 52 height 20
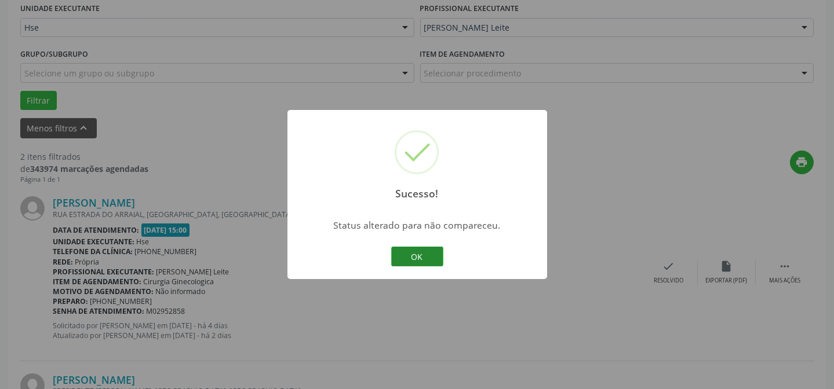
click at [430, 260] on button "OK" at bounding box center [417, 257] width 52 height 20
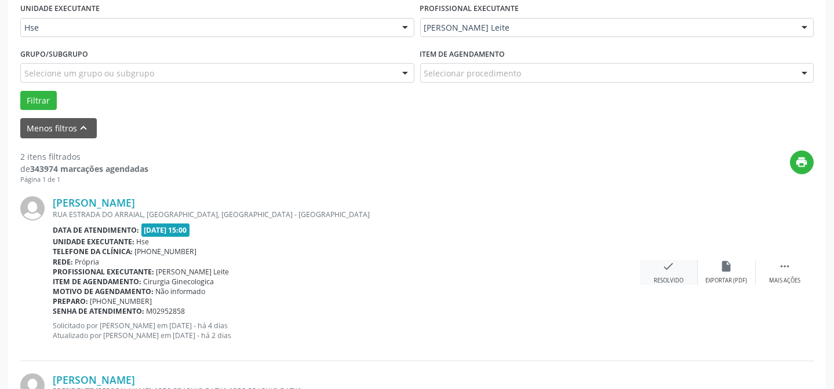
click at [677, 278] on div "Resolvido" at bounding box center [669, 281] width 30 height 8
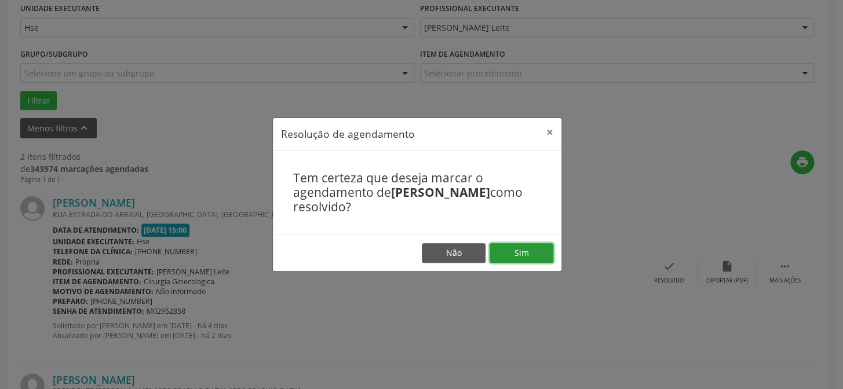
click at [518, 260] on button "Sim" at bounding box center [522, 253] width 64 height 20
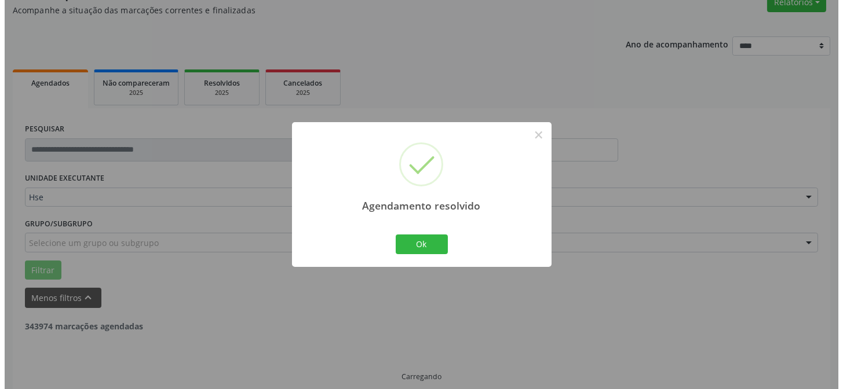
scroll to position [265, 0]
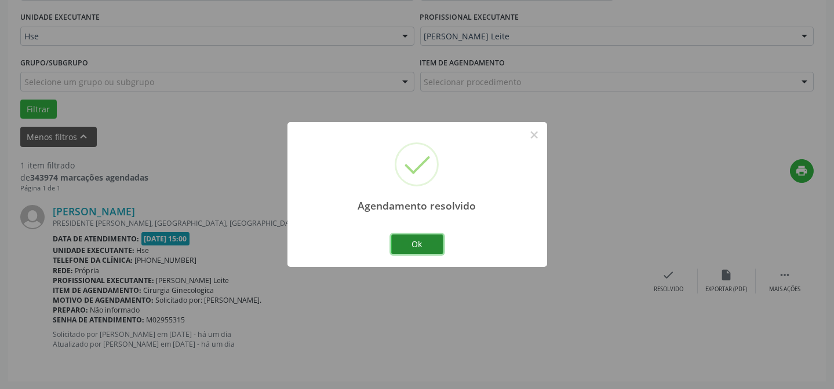
click at [417, 246] on button "Ok" at bounding box center [417, 245] width 52 height 20
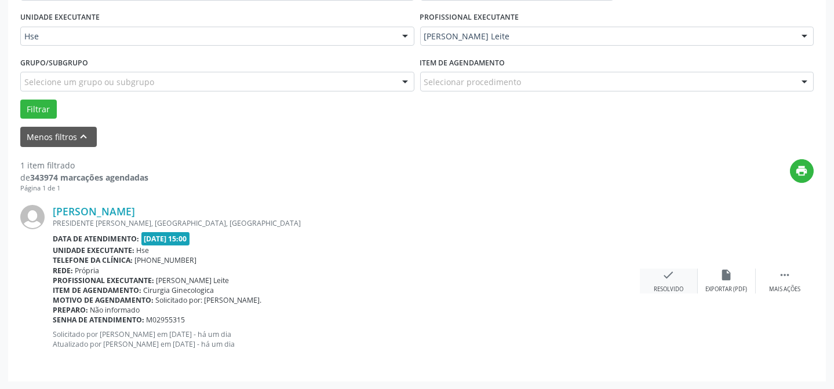
click at [678, 292] on div "Resolvido" at bounding box center [669, 290] width 30 height 8
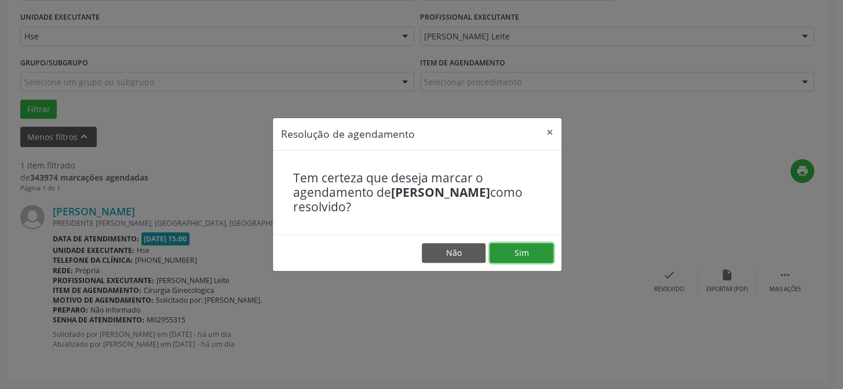
click at [515, 259] on button "Sim" at bounding box center [522, 253] width 64 height 20
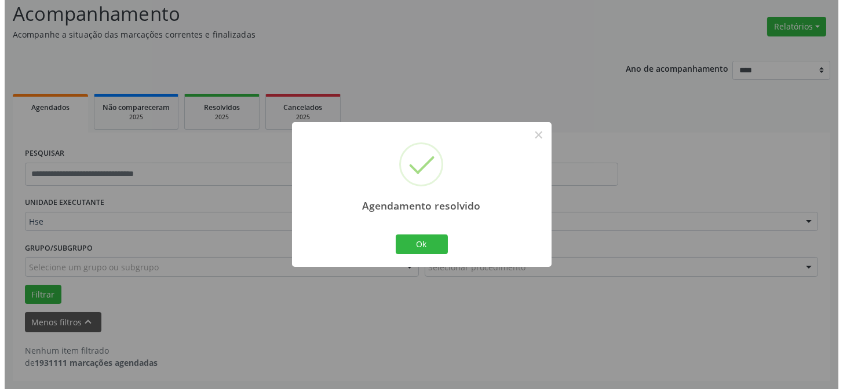
scroll to position [78, 0]
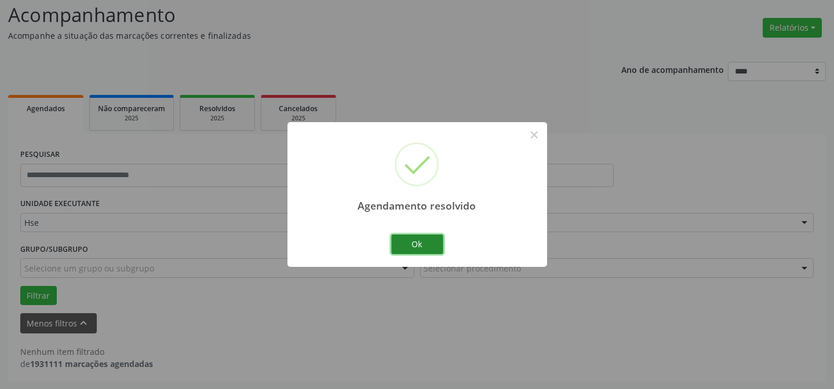
drag, startPoint x: 423, startPoint y: 238, endPoint x: 424, endPoint y: 219, distance: 19.1
click at [423, 238] on button "Ok" at bounding box center [417, 245] width 52 height 20
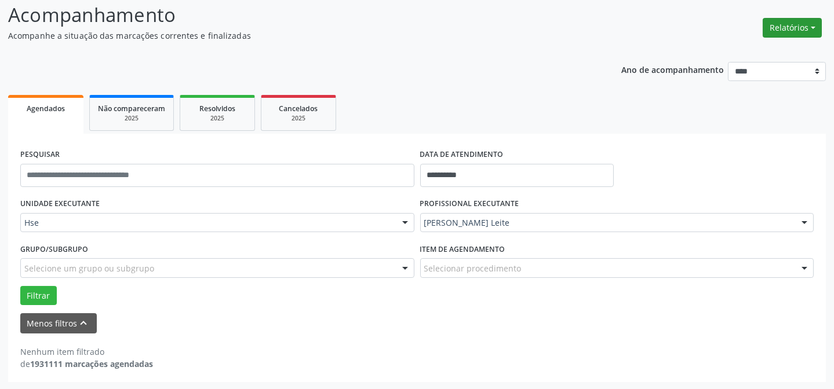
click at [803, 26] on button "Relatórios" at bounding box center [792, 28] width 59 height 20
click at [777, 42] on ul "Agendamentos Procedimentos realizados" at bounding box center [760, 60] width 126 height 42
click at [761, 55] on link "Agendamentos" at bounding box center [759, 52] width 125 height 16
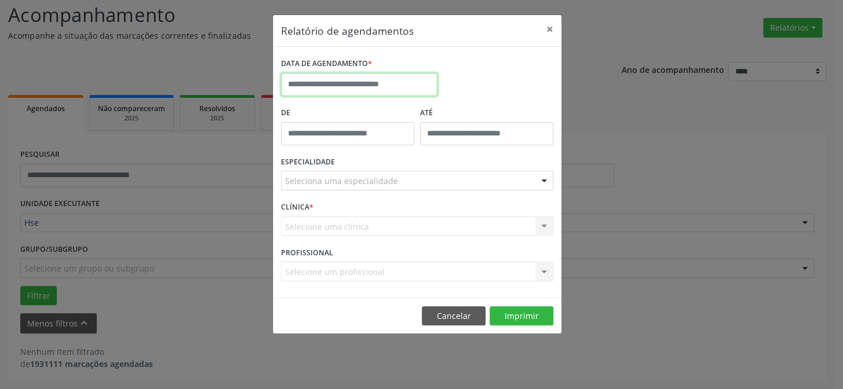
click at [390, 79] on input "text" at bounding box center [359, 84] width 156 height 23
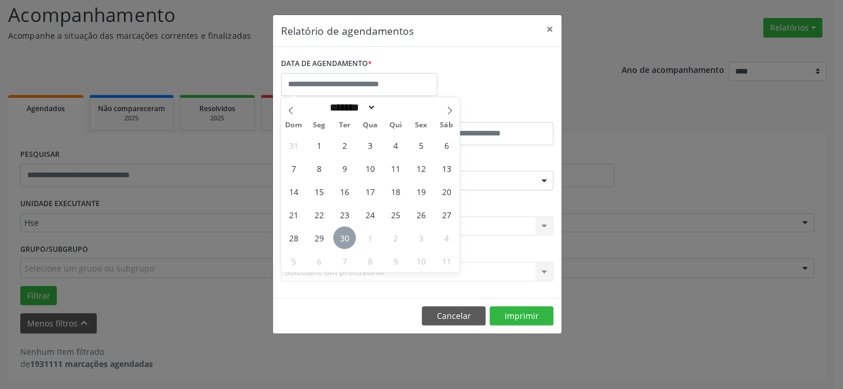
click at [347, 235] on span "30" at bounding box center [344, 238] width 23 height 23
type input "**********"
click at [347, 232] on span "30" at bounding box center [344, 238] width 23 height 23
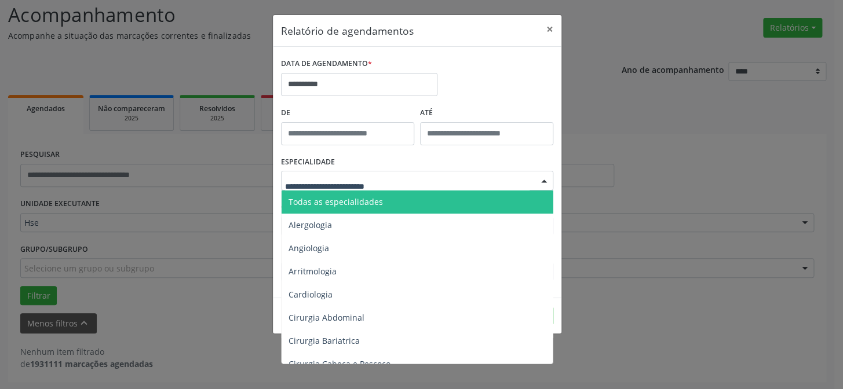
drag, startPoint x: 340, startPoint y: 202, endPoint x: 357, endPoint y: 225, distance: 28.5
click at [340, 203] on span "Todas as especialidades" at bounding box center [336, 201] width 94 height 11
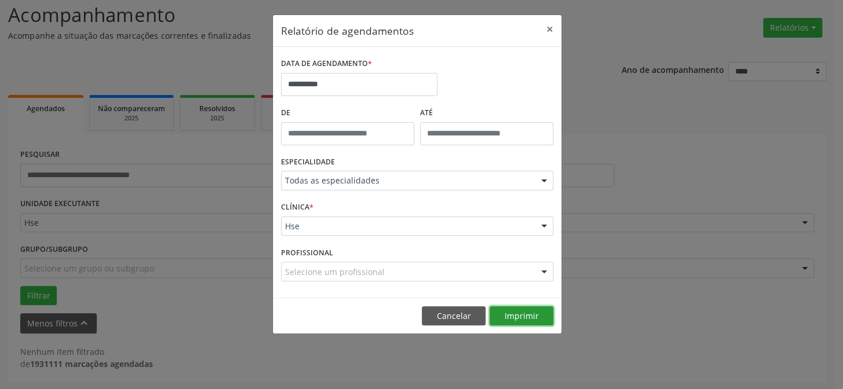
click at [527, 324] on button "Imprimir" at bounding box center [522, 317] width 64 height 20
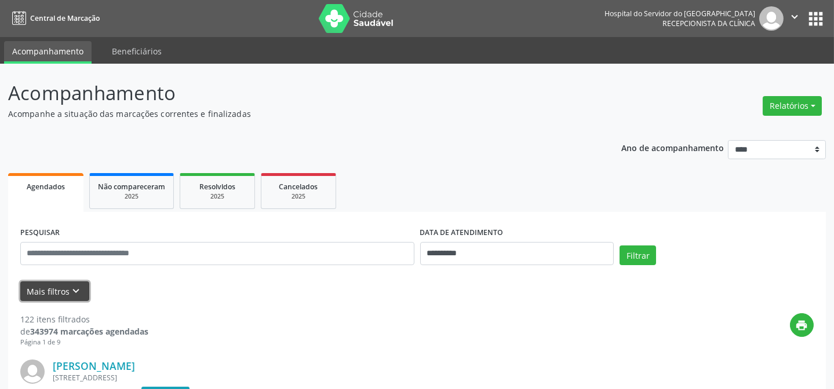
click at [60, 289] on button "Mais filtros keyboard_arrow_down" at bounding box center [54, 292] width 69 height 20
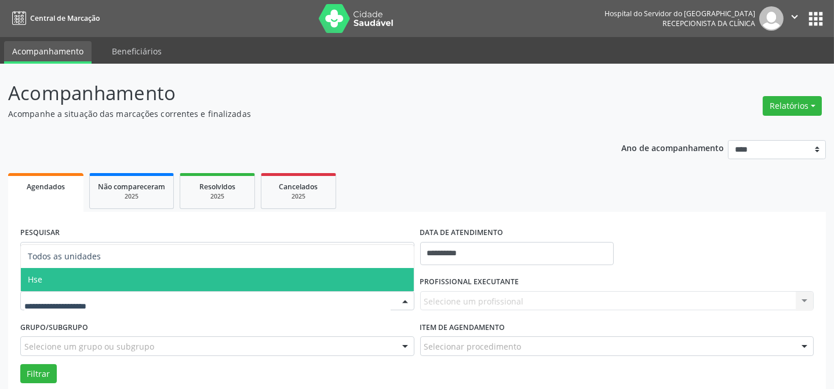
drag, startPoint x: 61, startPoint y: 283, endPoint x: 118, endPoint y: 292, distance: 57.5
click at [61, 283] on span "Hse" at bounding box center [217, 279] width 393 height 23
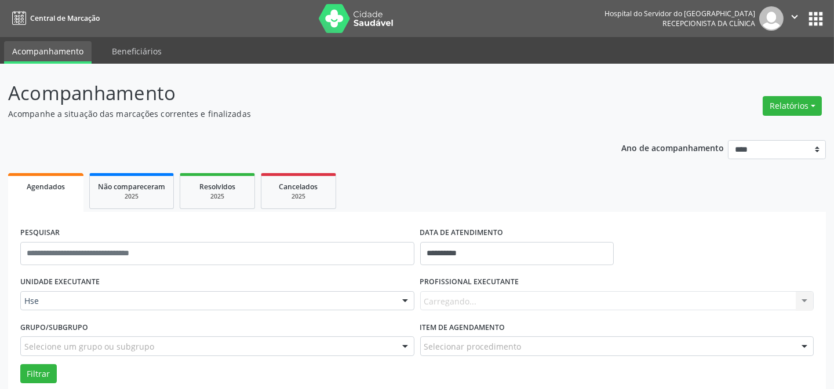
click at [484, 298] on div "Carregando... Nenhum resultado encontrado para: " " Não há nenhuma opção para s…" at bounding box center [617, 302] width 394 height 20
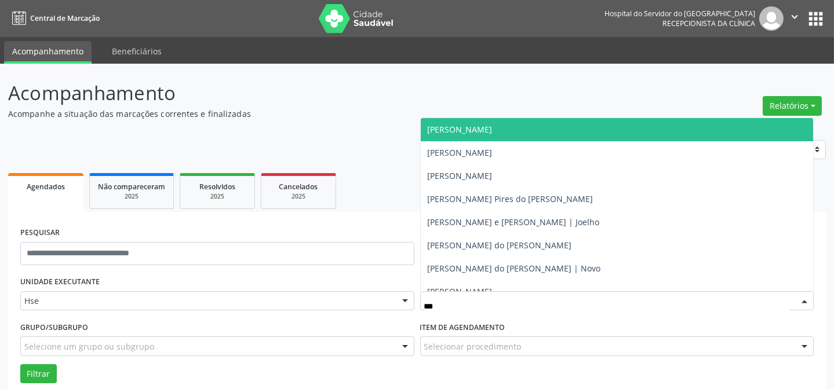
type input "****"
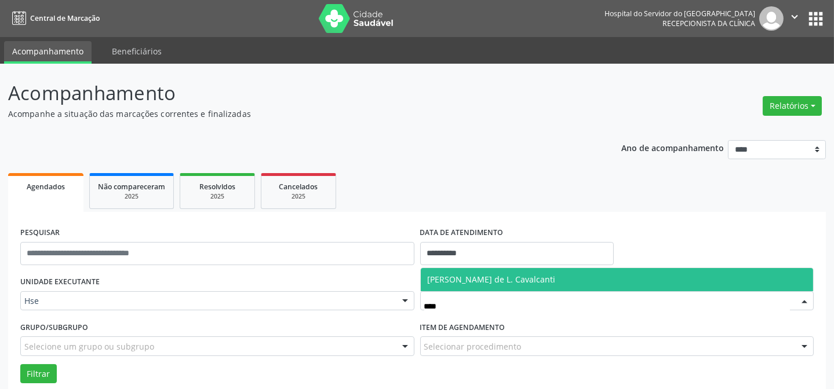
click at [461, 281] on span "[PERSON_NAME] de L. Cavalcanti" at bounding box center [492, 279] width 128 height 11
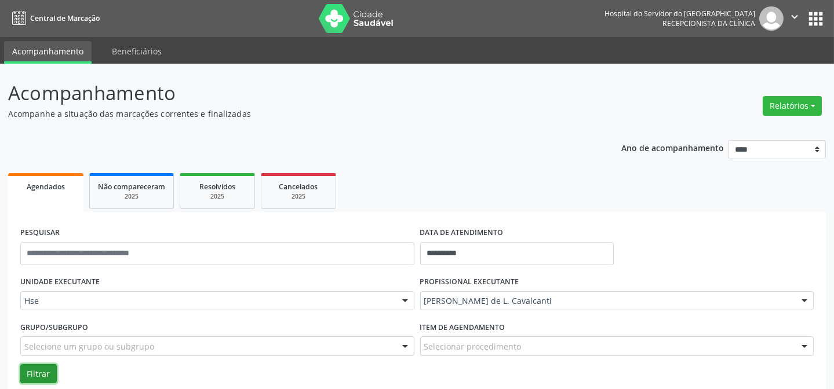
click at [43, 372] on button "Filtrar" at bounding box center [38, 375] width 37 height 20
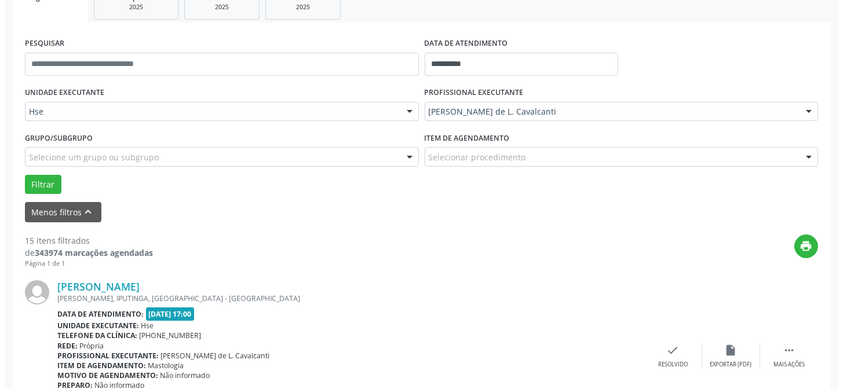
scroll to position [210, 0]
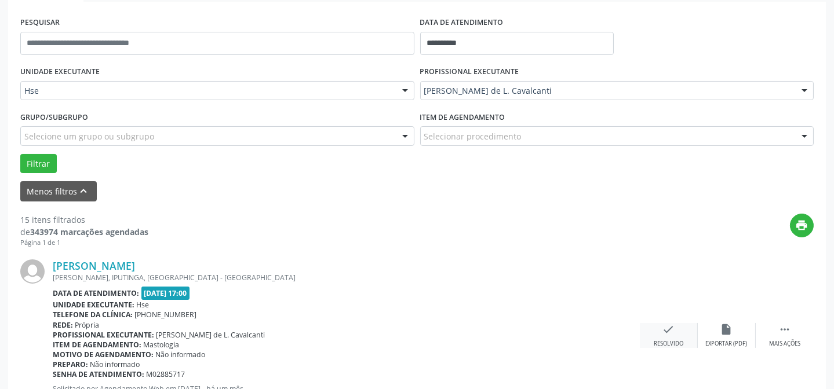
click at [676, 332] on div "check Resolvido" at bounding box center [669, 335] width 58 height 25
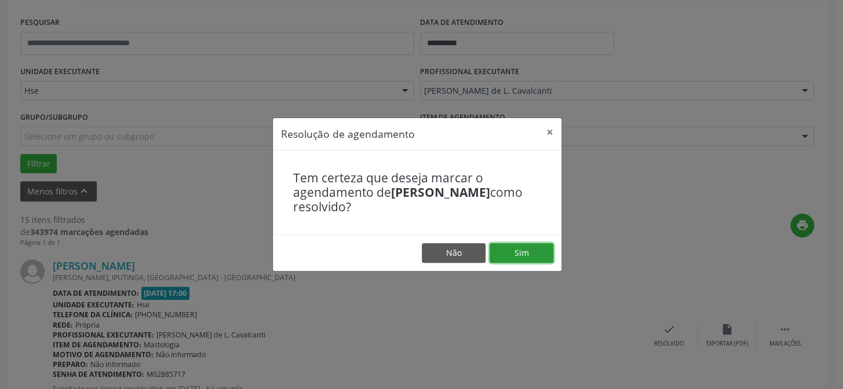
click at [526, 253] on button "Sim" at bounding box center [522, 253] width 64 height 20
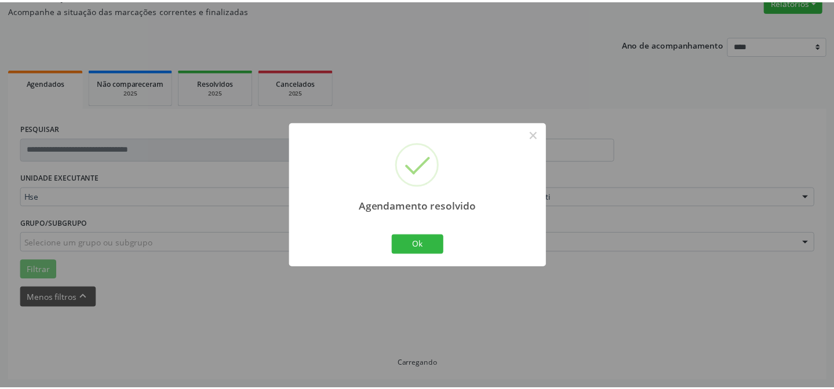
scroll to position [104, 0]
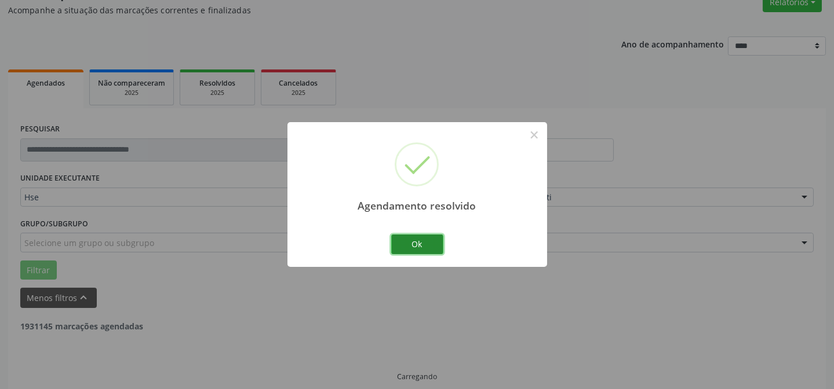
click at [401, 236] on button "Ok" at bounding box center [417, 245] width 52 height 20
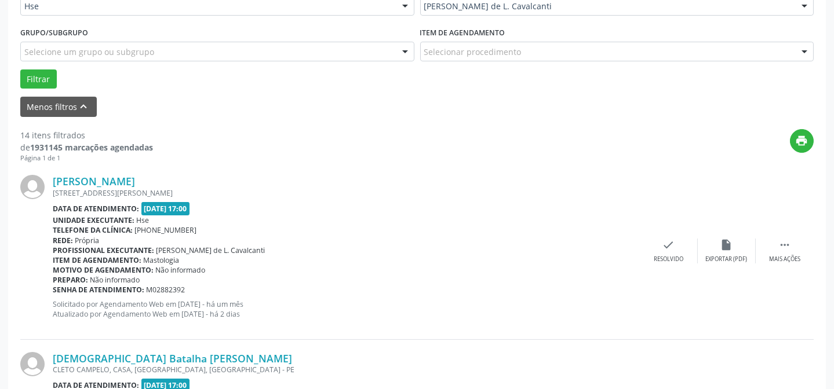
scroll to position [156, 0]
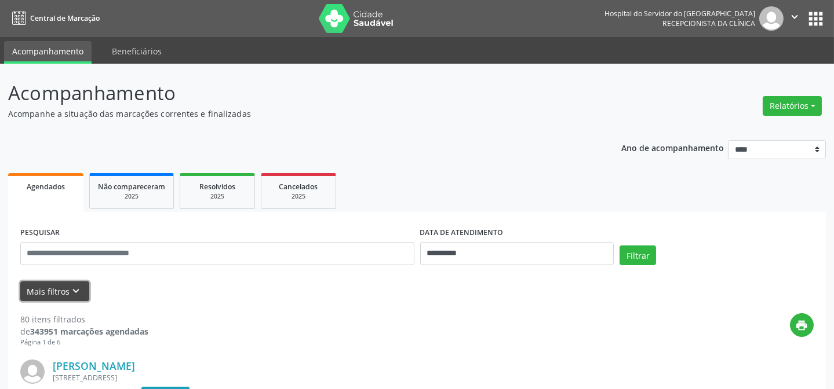
click at [48, 289] on button "Mais filtros keyboard_arrow_down" at bounding box center [54, 292] width 69 height 20
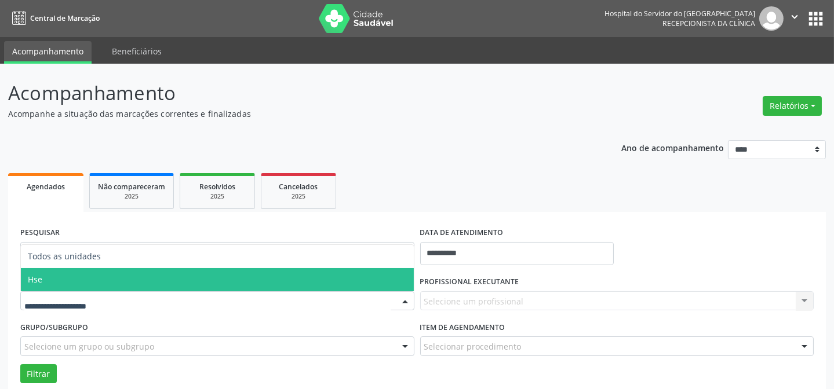
click at [66, 287] on span "Hse" at bounding box center [217, 279] width 393 height 23
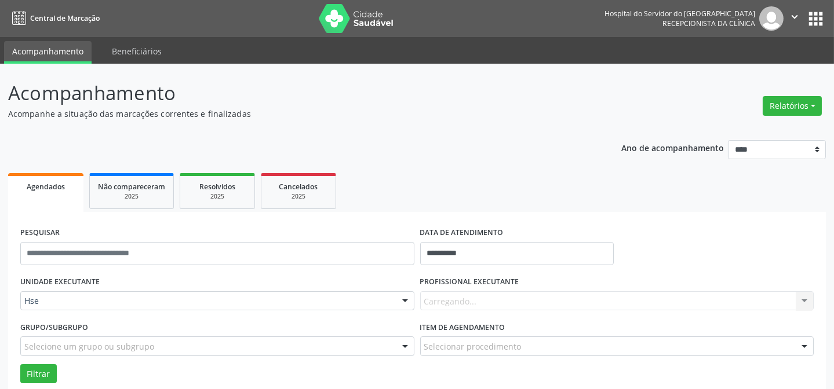
click at [511, 297] on div "Carregando... Nenhum resultado encontrado para: " " Não há nenhuma opção para s…" at bounding box center [617, 302] width 394 height 20
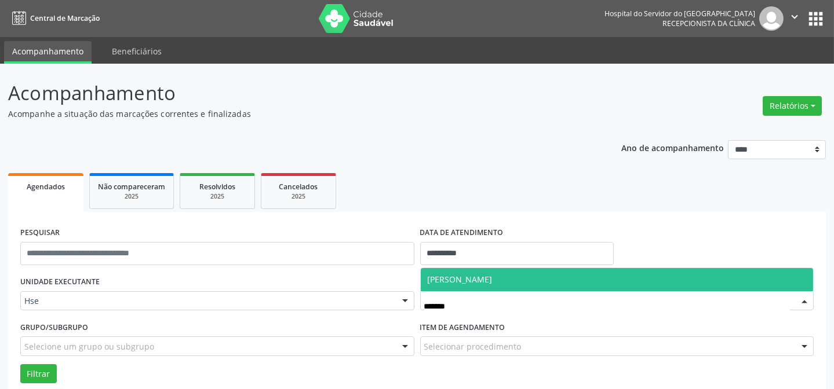
type input "********"
click at [493, 280] on span "[PERSON_NAME]" at bounding box center [460, 279] width 65 height 11
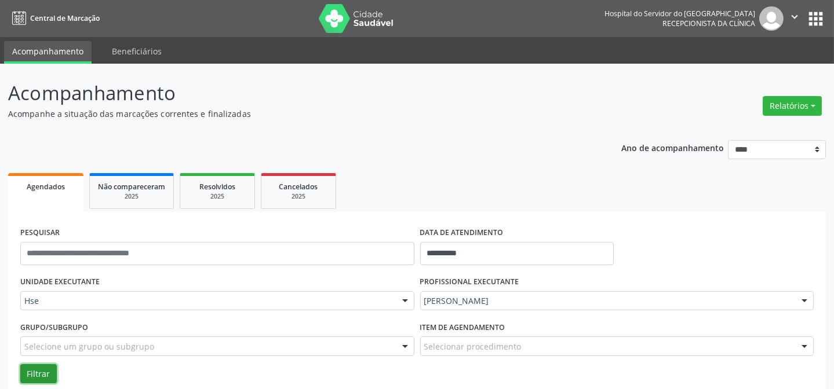
click at [31, 369] on button "Filtrar" at bounding box center [38, 375] width 37 height 20
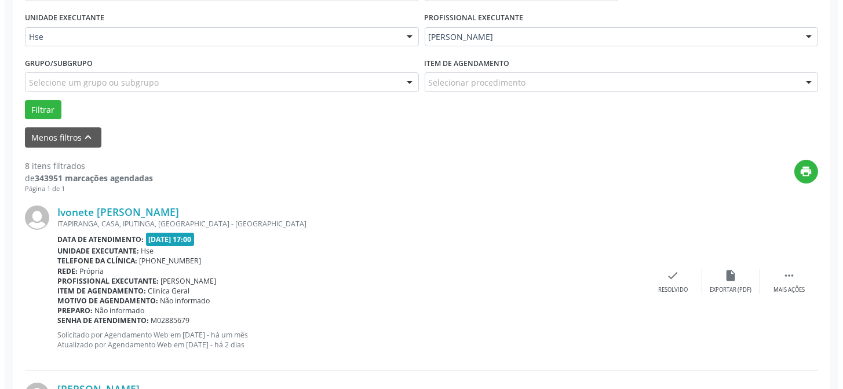
scroll to position [316, 0]
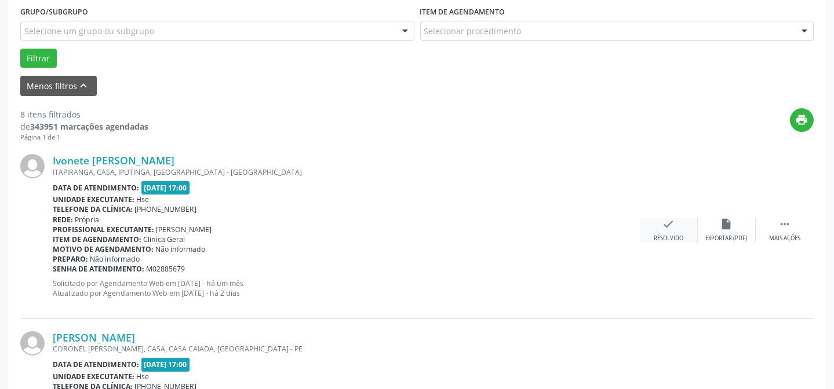
click at [656, 225] on div "check Resolvido" at bounding box center [669, 230] width 58 height 25
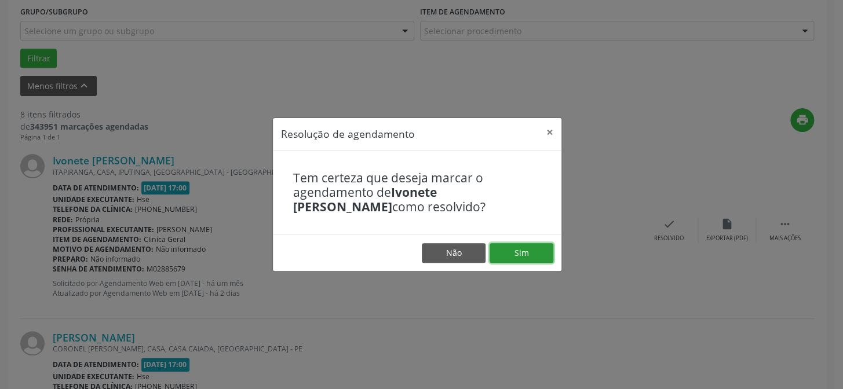
click at [518, 254] on button "Sim" at bounding box center [522, 253] width 64 height 20
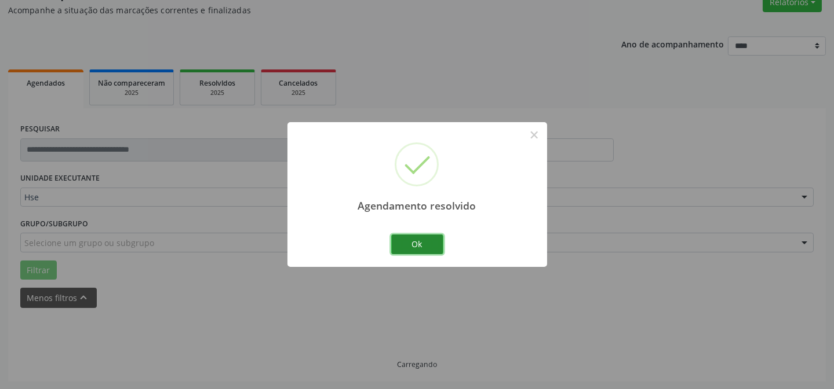
click at [406, 245] on button "Ok" at bounding box center [417, 245] width 52 height 20
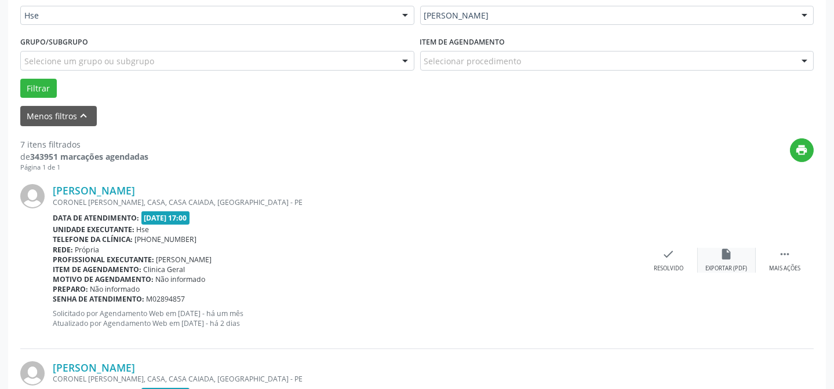
scroll to position [314, 0]
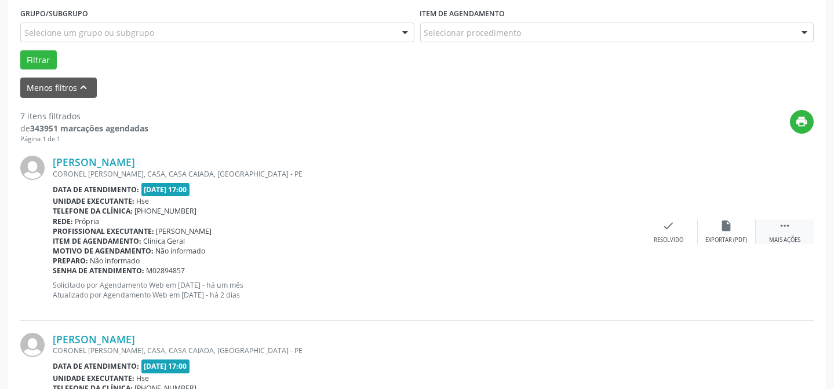
click at [777, 230] on div " Mais ações" at bounding box center [785, 232] width 58 height 25
click at [723, 226] on icon "alarm_off" at bounding box center [726, 226] width 13 height 13
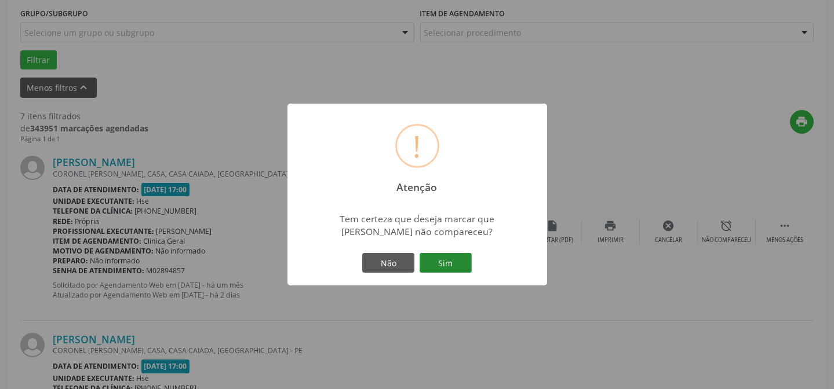
click at [449, 258] on button "Sim" at bounding box center [446, 263] width 52 height 20
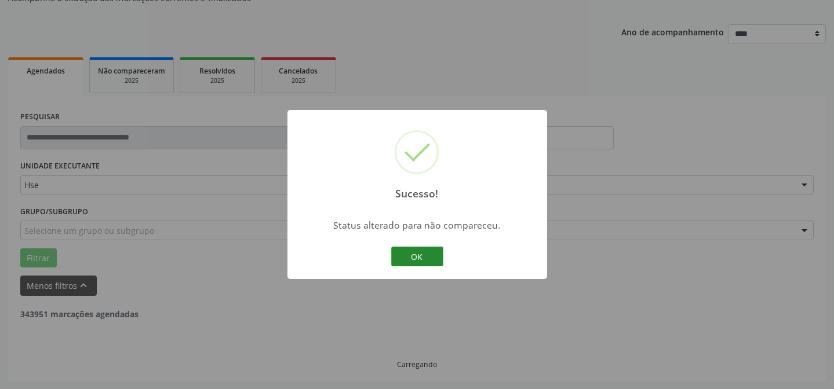
click at [423, 262] on button "OK" at bounding box center [417, 257] width 52 height 20
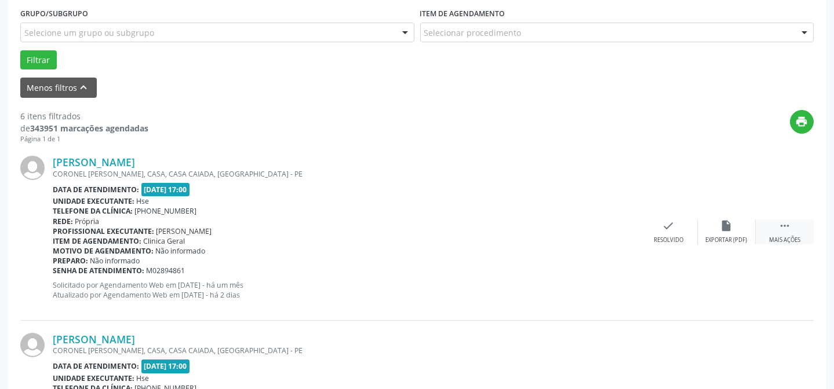
click at [795, 225] on div " Mais ações" at bounding box center [785, 232] width 58 height 25
click at [738, 225] on div "alarm_off Não compareceu" at bounding box center [727, 232] width 58 height 25
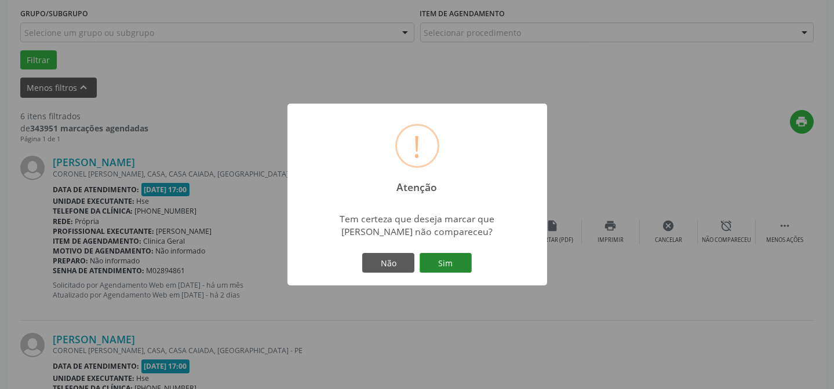
click at [440, 264] on button "Sim" at bounding box center [446, 263] width 52 height 20
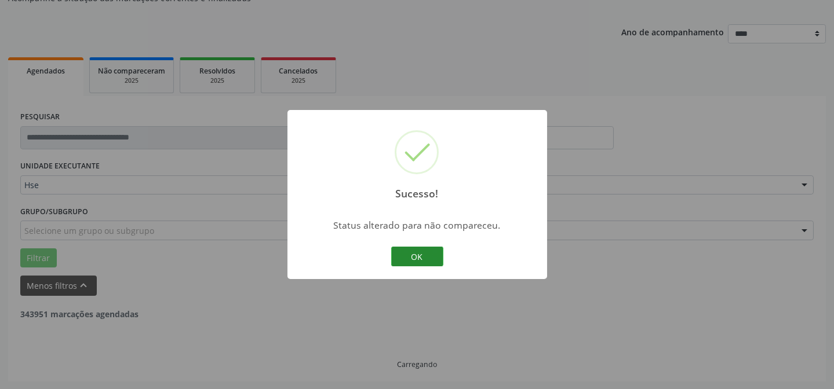
click at [403, 253] on button "OK" at bounding box center [417, 257] width 52 height 20
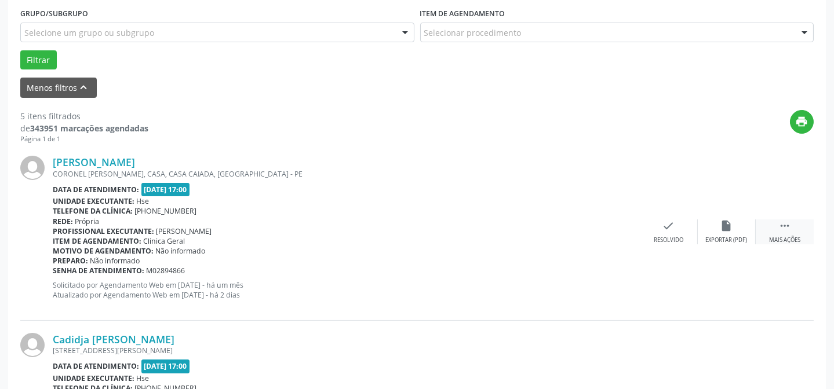
click at [778, 232] on div " Mais ações" at bounding box center [785, 232] width 58 height 25
click at [719, 232] on div "alarm_off Não compareceu" at bounding box center [727, 232] width 58 height 25
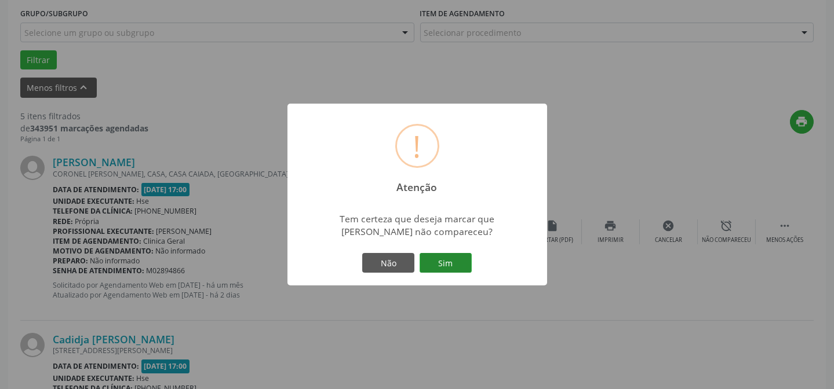
click at [443, 260] on button "Sim" at bounding box center [446, 263] width 52 height 20
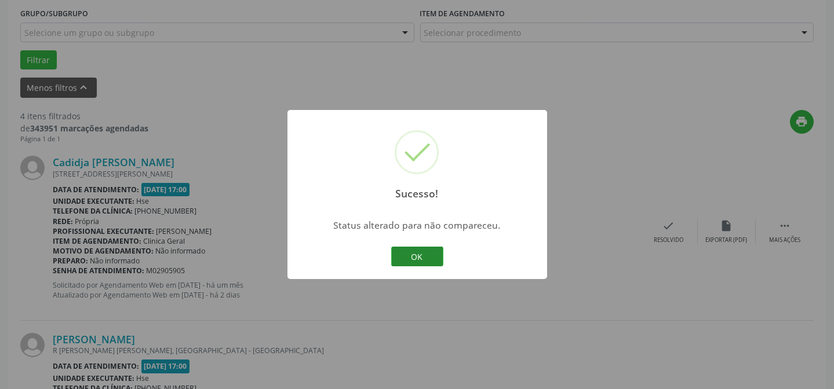
click at [435, 262] on button "OK" at bounding box center [417, 257] width 52 height 20
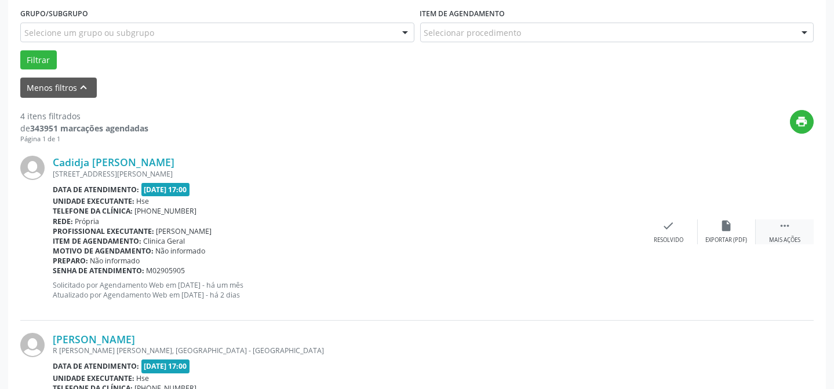
click at [785, 227] on icon "" at bounding box center [784, 226] width 13 height 13
click at [730, 227] on icon "alarm_off" at bounding box center [726, 226] width 13 height 13
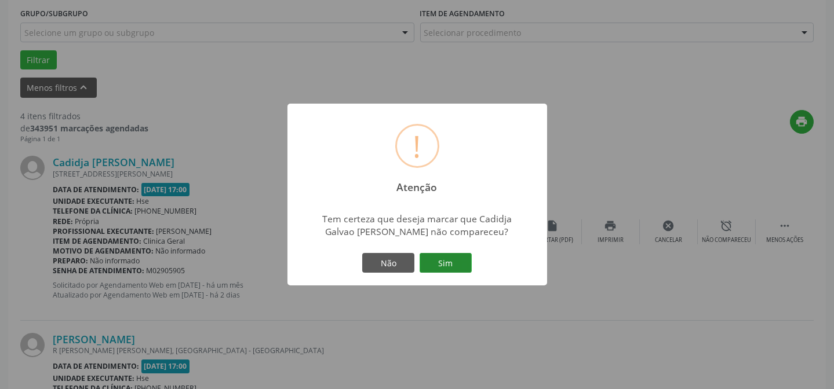
click at [452, 260] on button "Sim" at bounding box center [446, 263] width 52 height 20
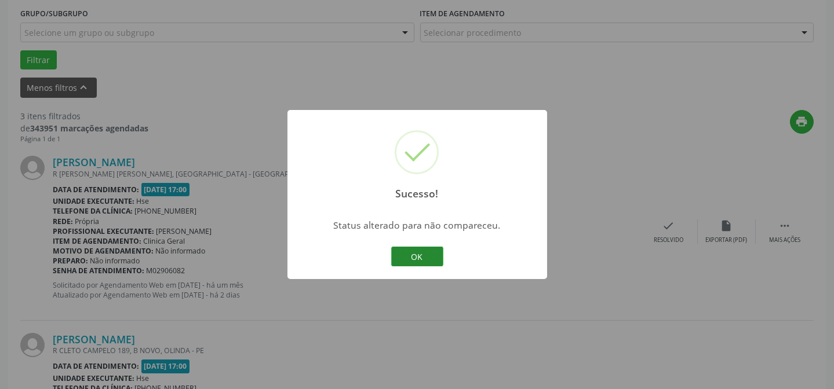
click at [427, 250] on button "OK" at bounding box center [417, 257] width 52 height 20
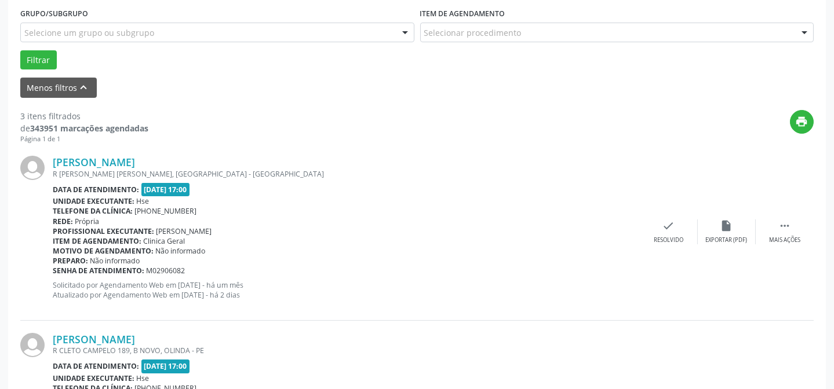
click at [809, 218] on div "Fernando Nascimento dos Santos R CLEMENTINO C. MENDES, BULTRINS, RECIFE - PE Da…" at bounding box center [416, 232] width 793 height 177
click at [789, 228] on icon "" at bounding box center [784, 226] width 13 height 13
click at [734, 229] on div "alarm_off Não compareceu" at bounding box center [727, 232] width 58 height 25
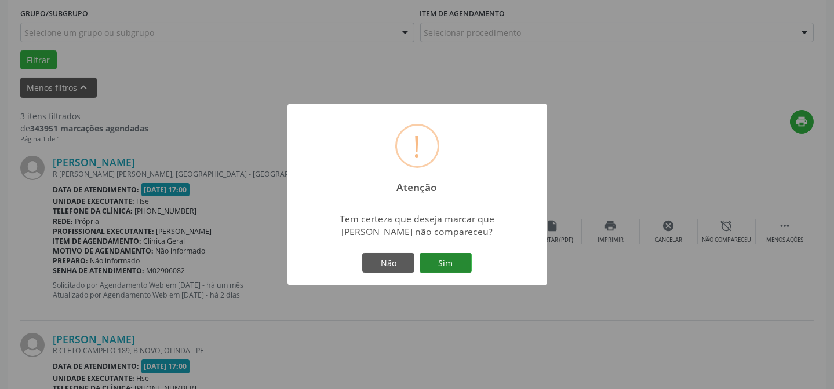
click at [468, 262] on button "Sim" at bounding box center [446, 263] width 52 height 20
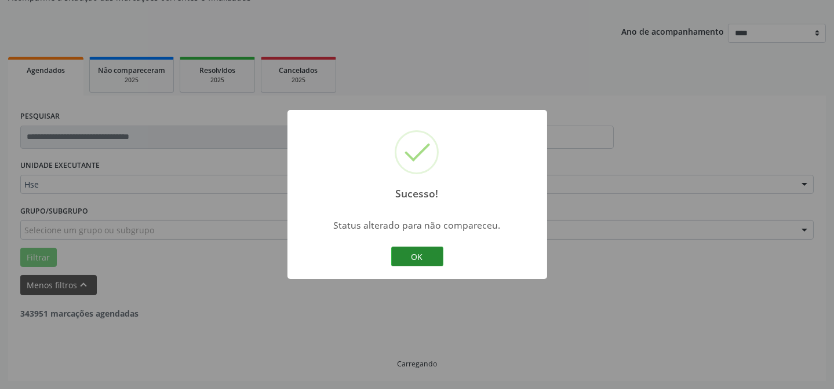
click at [423, 256] on button "OK" at bounding box center [417, 257] width 52 height 20
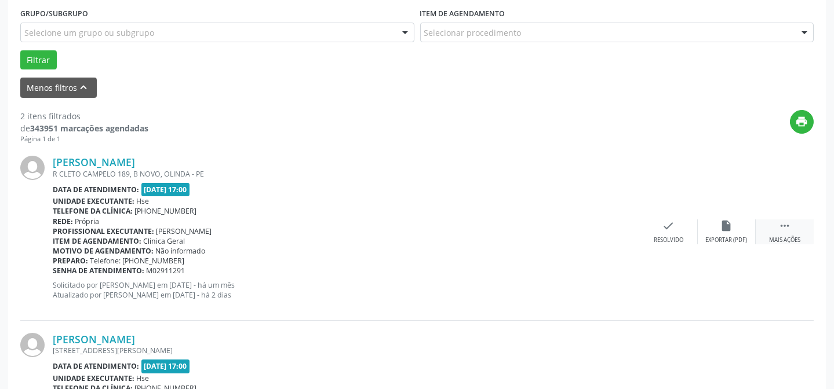
click at [778, 229] on icon "" at bounding box center [784, 226] width 13 height 13
click at [724, 230] on icon "alarm_off" at bounding box center [726, 226] width 13 height 13
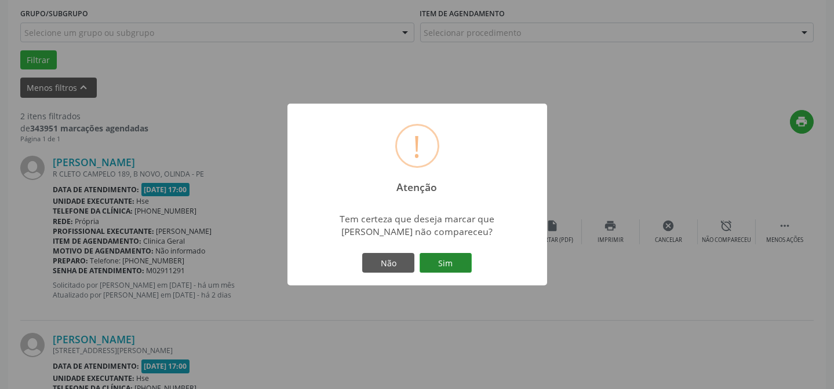
click at [467, 260] on button "Sim" at bounding box center [446, 263] width 52 height 20
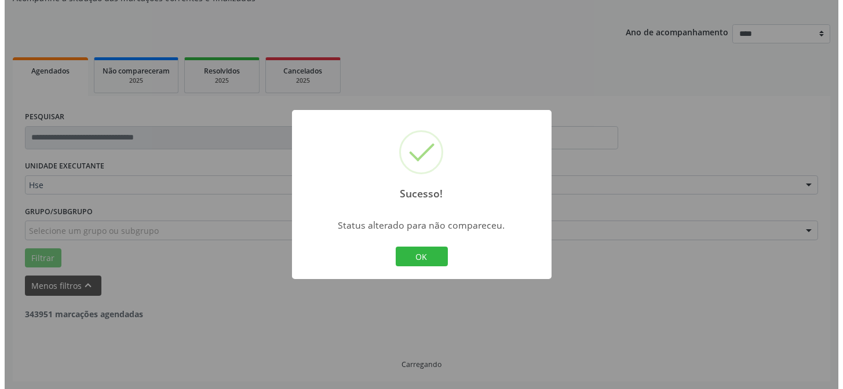
scroll to position [265, 0]
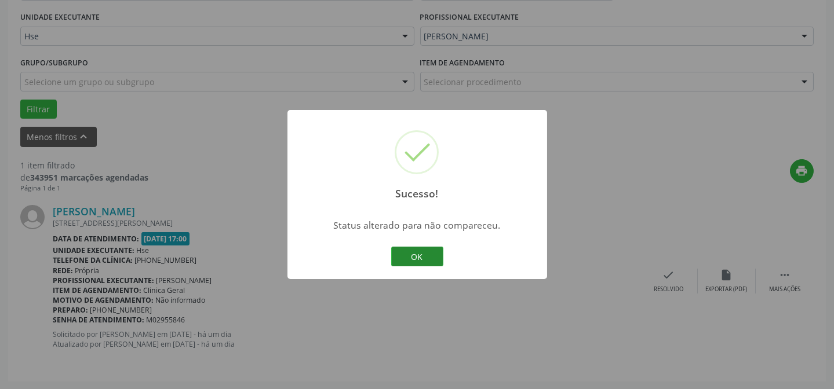
click at [423, 254] on button "OK" at bounding box center [417, 257] width 52 height 20
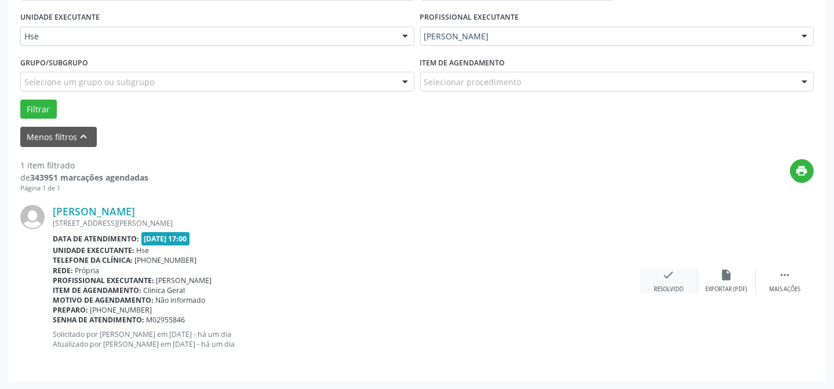
click at [664, 278] on icon "check" at bounding box center [668, 275] width 13 height 13
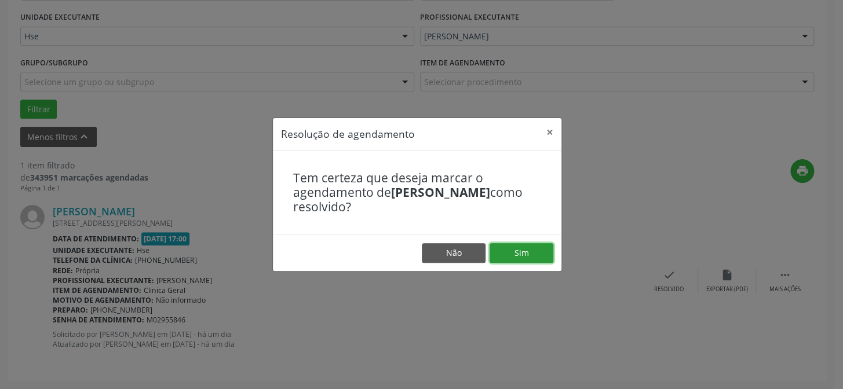
click at [527, 255] on button "Sim" at bounding box center [522, 253] width 64 height 20
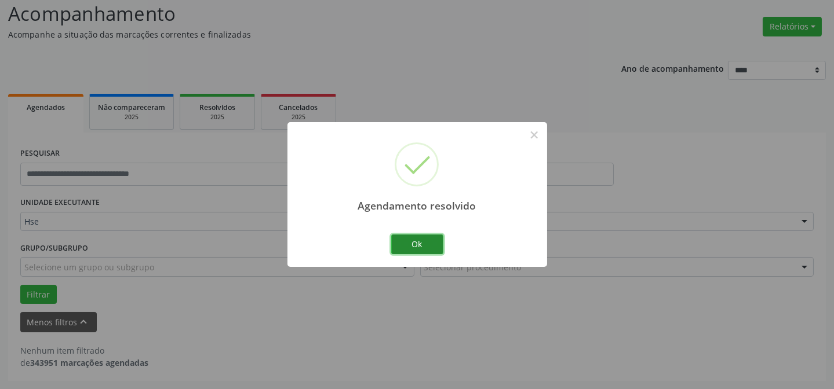
scroll to position [78, 0]
click at [425, 247] on button "Ok" at bounding box center [417, 245] width 52 height 20
